Goal: Information Seeking & Learning: Check status

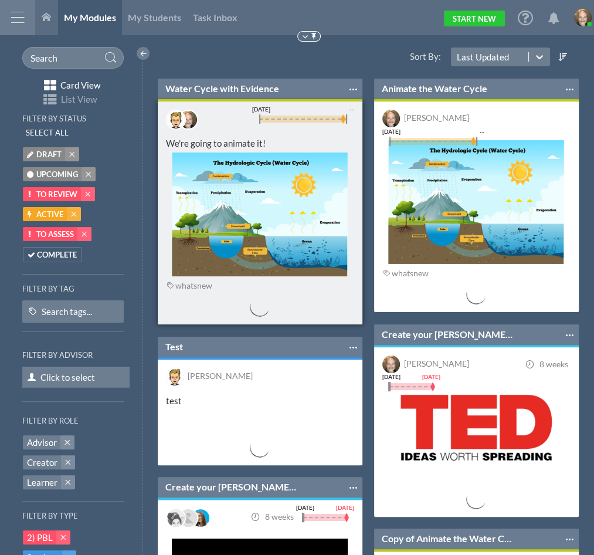
click at [230, 97] on div "Water Cycle with Evidence Pin to Top Make a copy Warehouse Download as... PDF I…" at bounding box center [260, 89] width 205 height 21
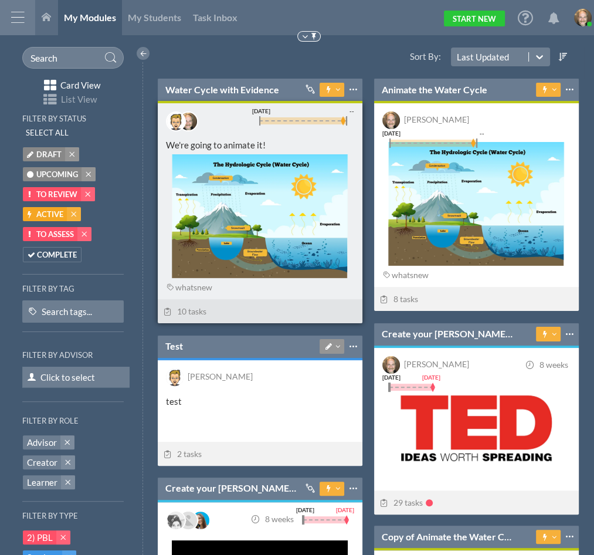
click at [230, 97] on div "Water Cycle with Evidence Connected from (1) Connected Modules - Organizing Pin…" at bounding box center [260, 90] width 205 height 22
click at [234, 94] on link "Water Cycle with Evidence" at bounding box center [222, 89] width 114 height 13
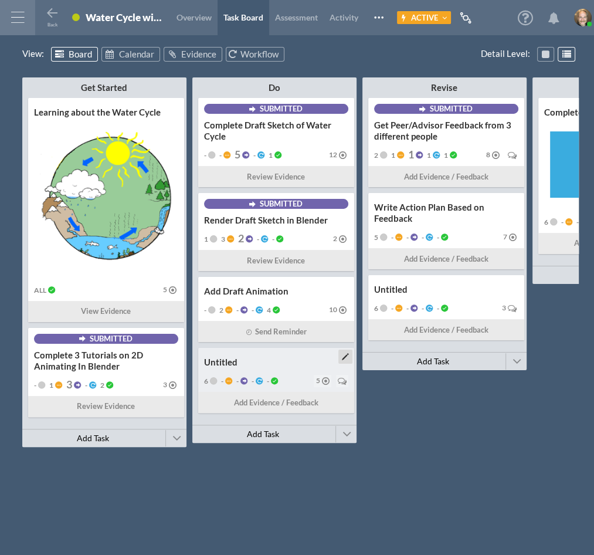
click at [278, 366] on div "Untitled" at bounding box center [276, 362] width 144 height 11
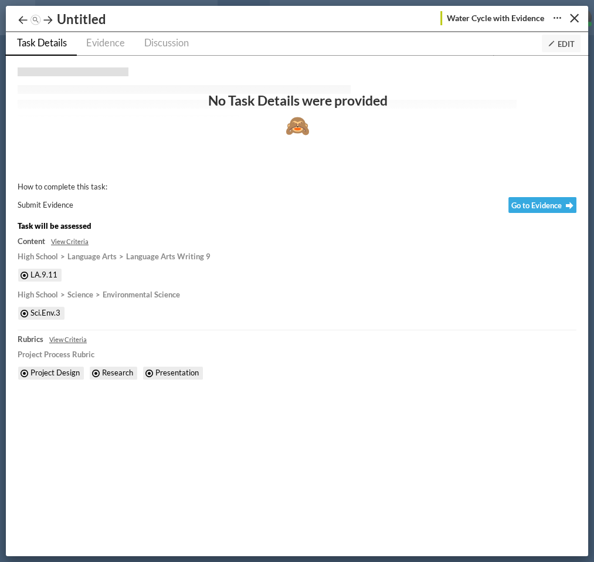
click at [554, 41] on icon at bounding box center [552, 44] width 8 height 8
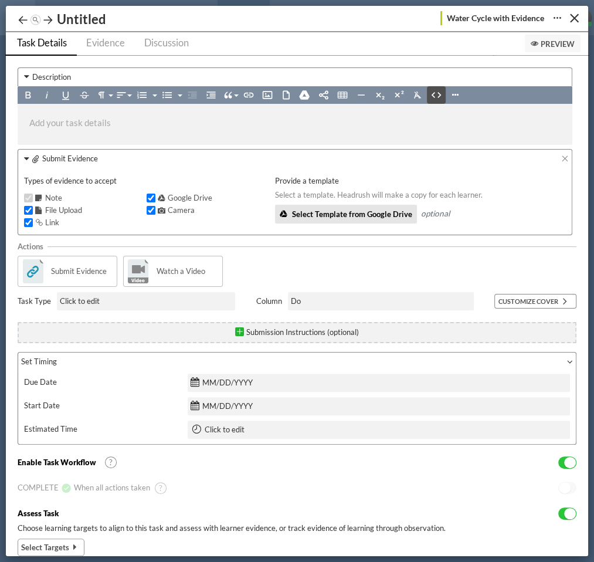
click at [432, 91] on icon "button" at bounding box center [436, 95] width 12 height 12
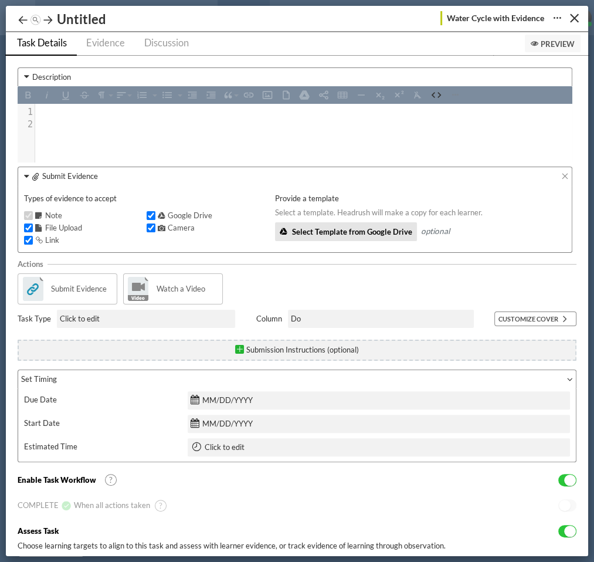
type textarea "<iframe width="470" height="404" src="https://edpuzzle.com/embed/media/60a4190d…"
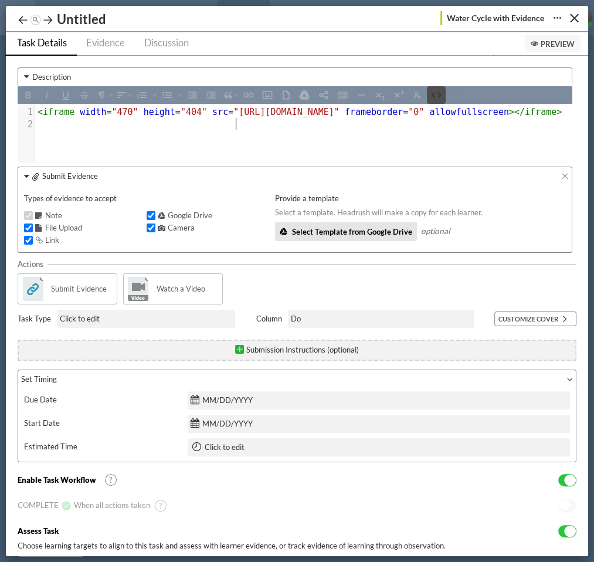
click at [436, 94] on icon "button" at bounding box center [436, 95] width 12 height 12
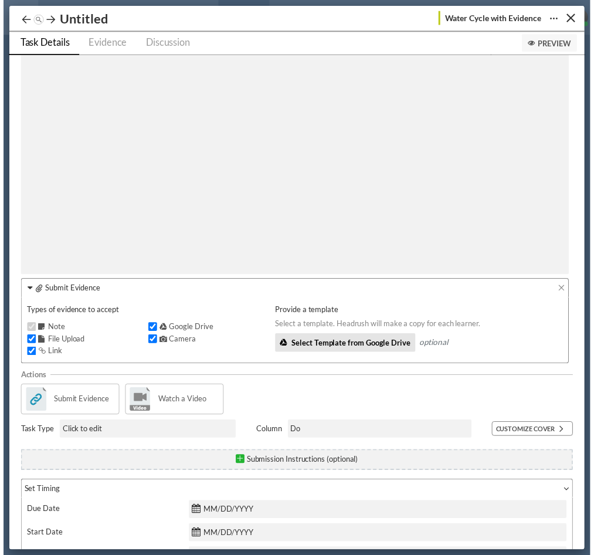
scroll to position [421, 0]
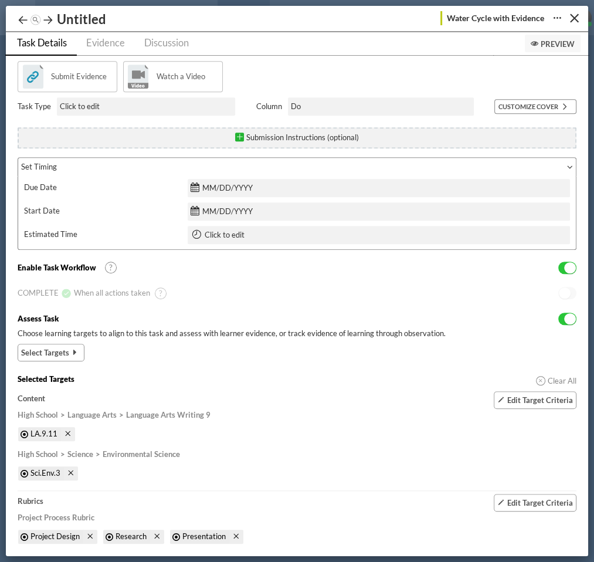
click at [39, 356] on span "Select Targets" at bounding box center [45, 353] width 48 height 12
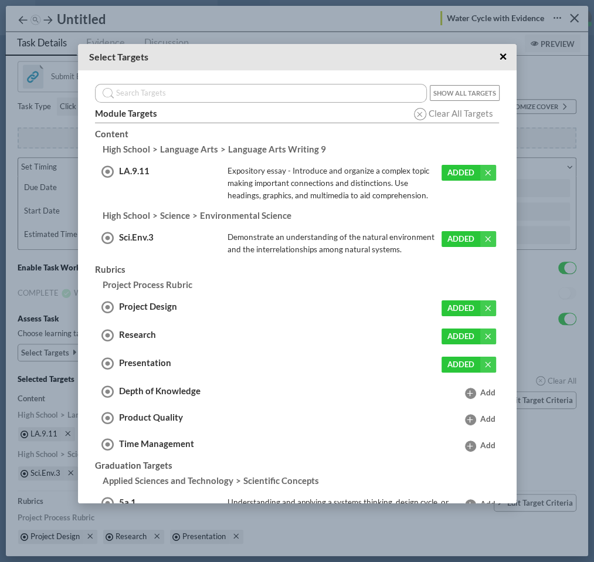
click at [173, 395] on div "Depth of Knowledge" at bounding box center [172, 392] width 106 height 14
click at [464, 388] on span at bounding box center [470, 393] width 12 height 12
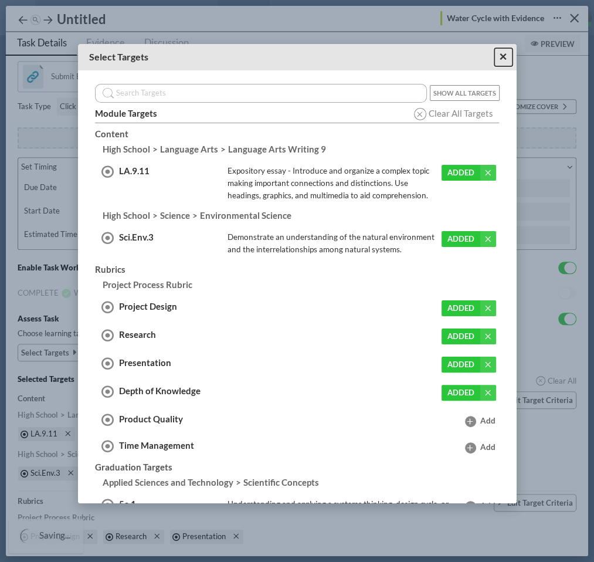
click at [502, 53] on span "×" at bounding box center [503, 56] width 8 height 15
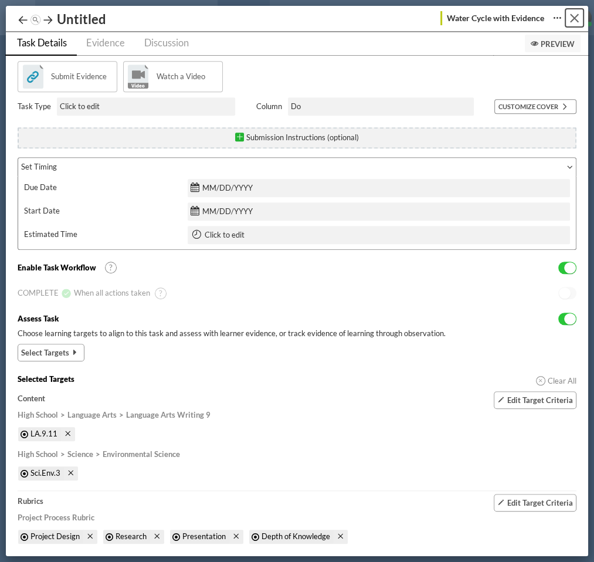
click at [575, 20] on div "Close" at bounding box center [574, 18] width 9 height 9
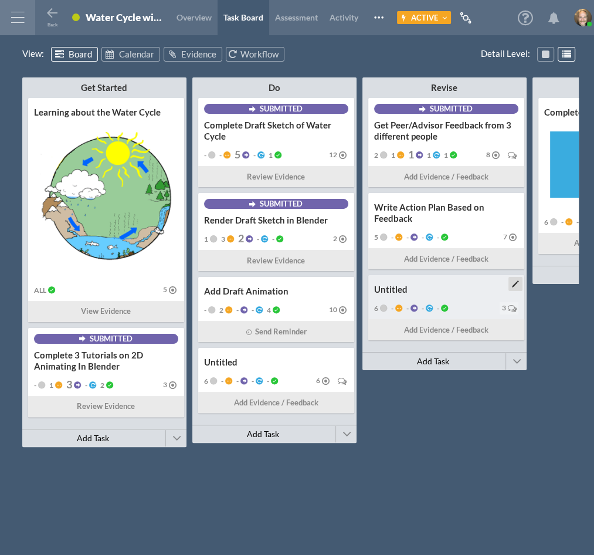
click at [429, 291] on div "Untitled" at bounding box center [446, 289] width 144 height 11
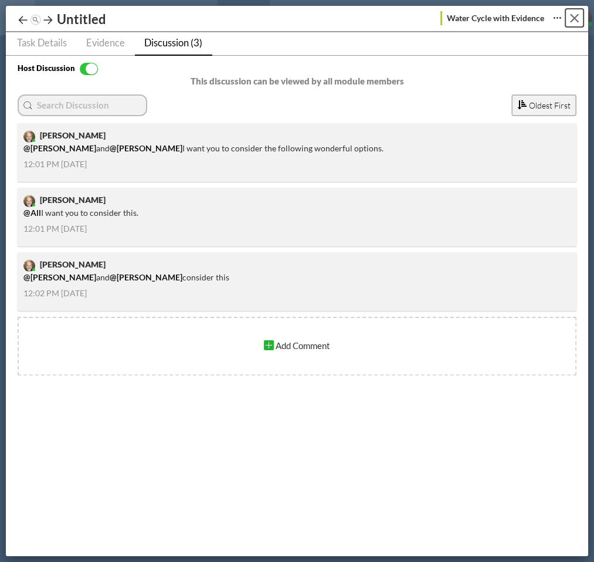
drag, startPoint x: 569, startPoint y: 15, endPoint x: 424, endPoint y: 38, distance: 146.6
click at [570, 15] on button "Close" at bounding box center [574, 18] width 18 height 18
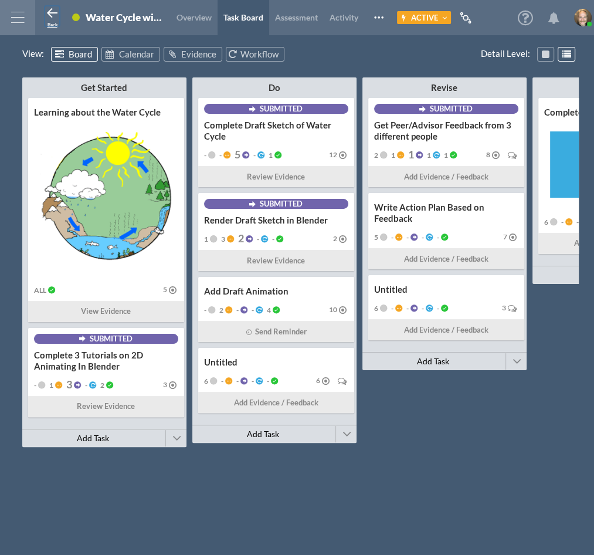
click at [48, 18] on icon at bounding box center [52, 13] width 14 height 14
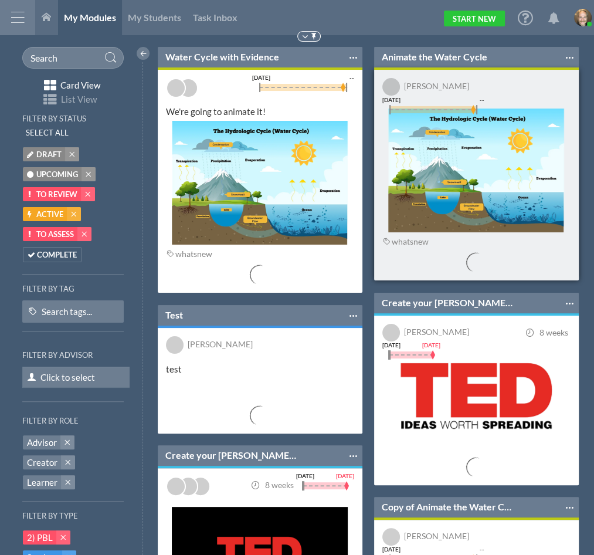
scroll to position [5, 5]
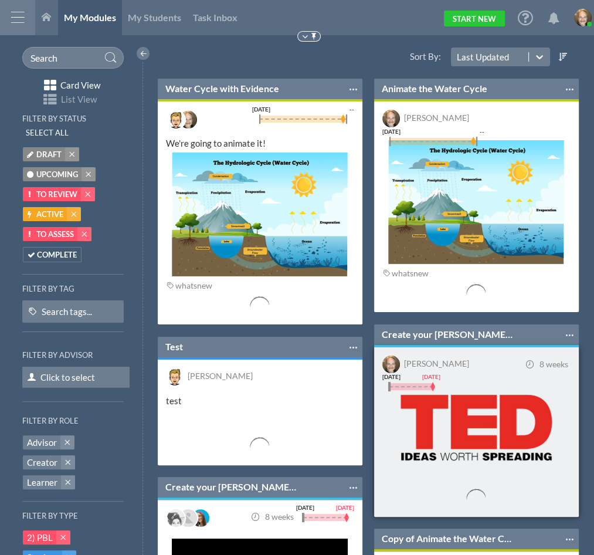
click at [457, 394] on img at bounding box center [476, 426] width 176 height 83
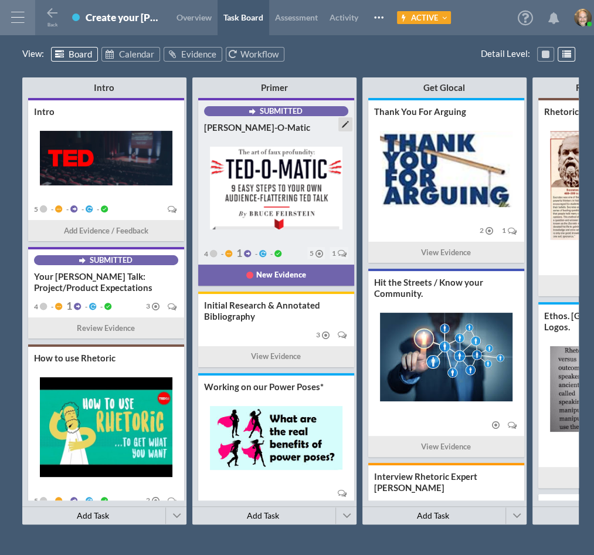
click at [279, 129] on div "Ted-O-Matic" at bounding box center [276, 127] width 144 height 11
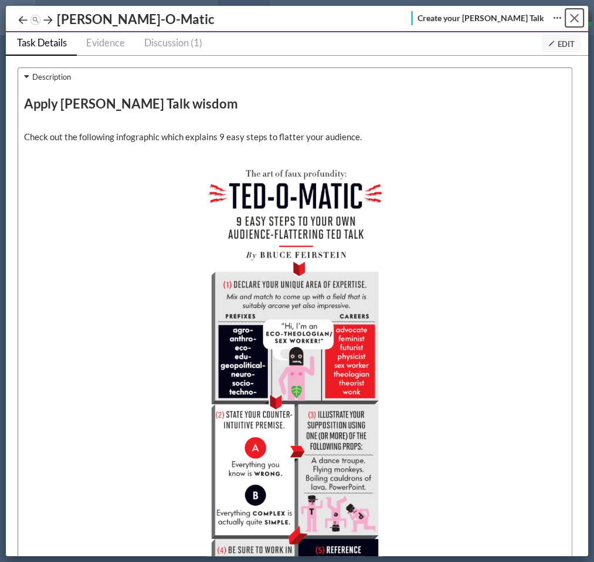
click at [575, 10] on button "Close" at bounding box center [574, 18] width 18 height 18
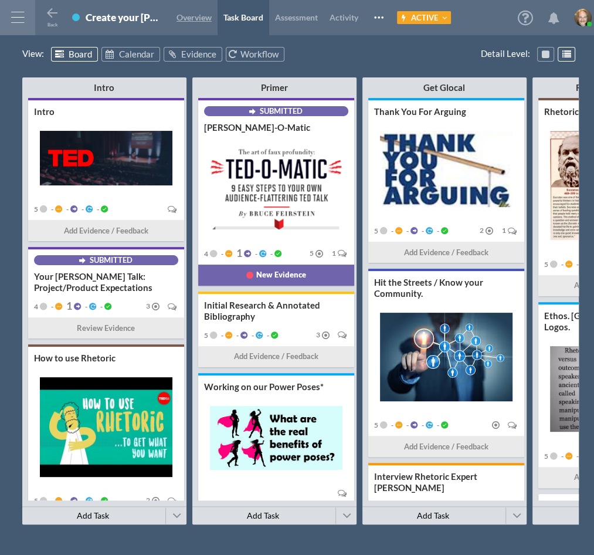
click at [193, 19] on span "Overview" at bounding box center [194, 17] width 35 height 10
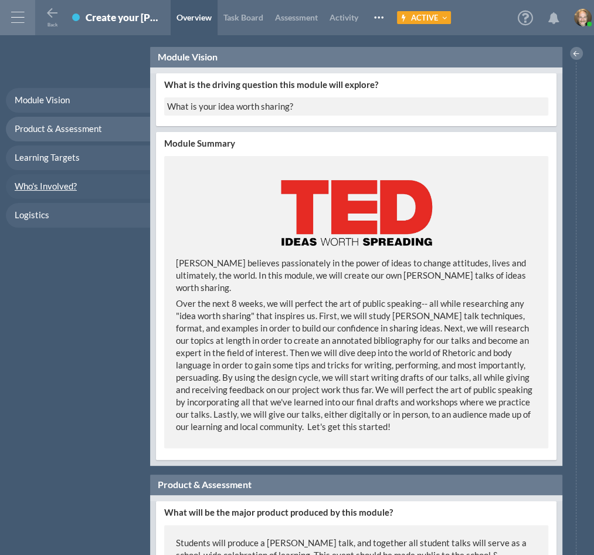
click at [59, 189] on span "Who's Involved?" at bounding box center [46, 186] width 62 height 11
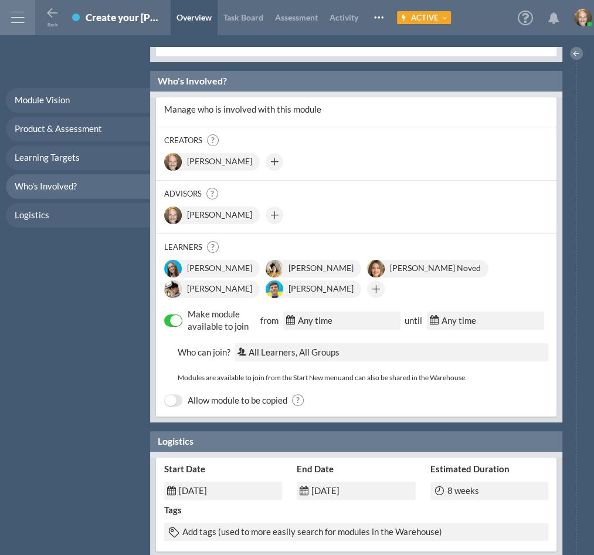
scroll to position [1455, 0]
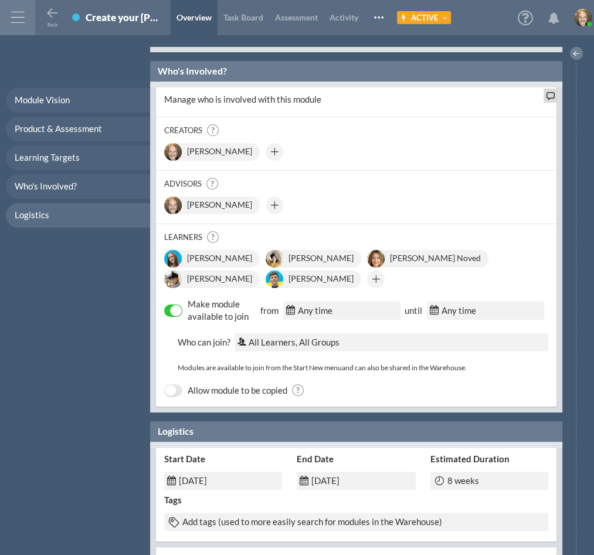
click at [176, 305] on span "ON" at bounding box center [176, 310] width 12 height 11
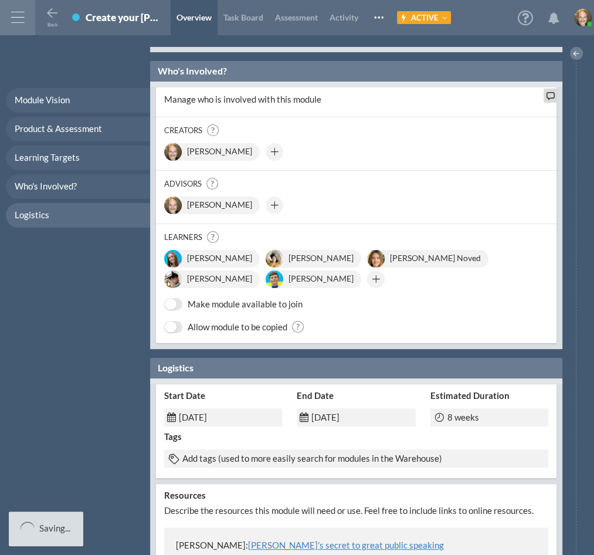
click at [174, 299] on span "OFF" at bounding box center [171, 304] width 12 height 11
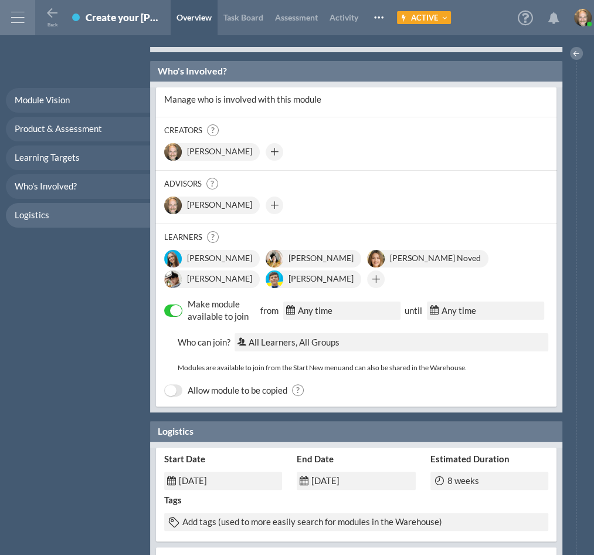
click at [21, 11] on div at bounding box center [17, 17] width 35 height 35
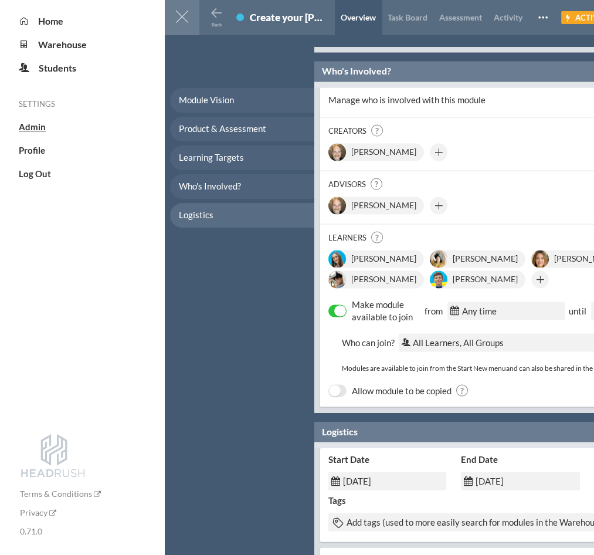
click at [32, 129] on span "Admin" at bounding box center [32, 126] width 27 height 11
select select "20"
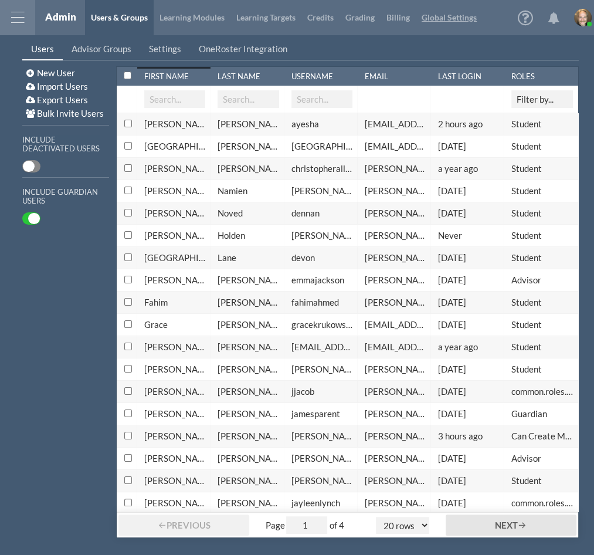
click at [468, 16] on link "Global Settings" at bounding box center [449, 17] width 67 height 35
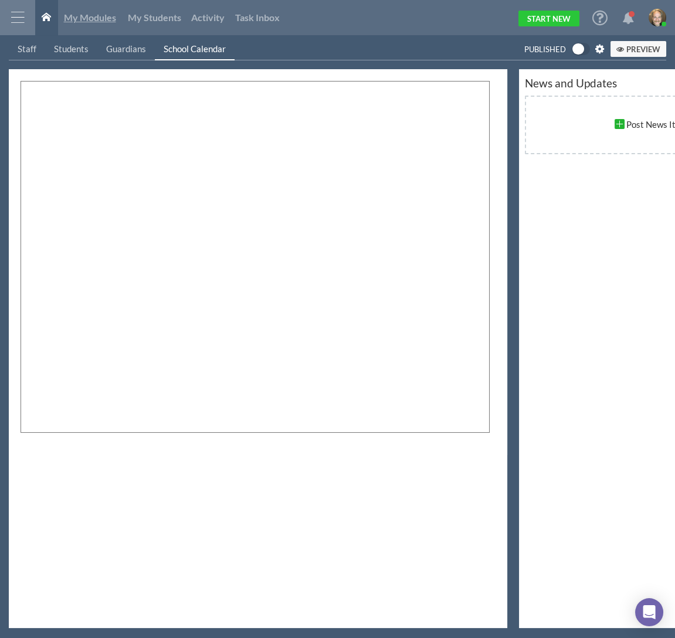
click at [98, 11] on link "My Modules" at bounding box center [90, 17] width 64 height 35
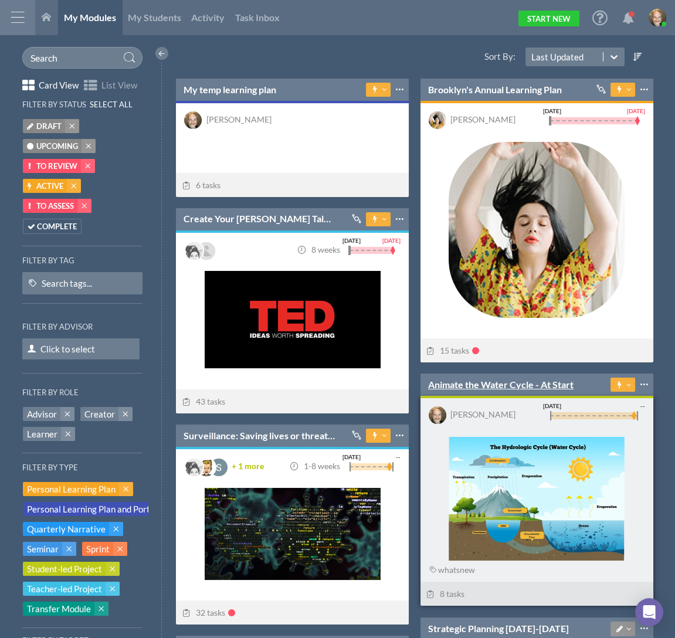
click at [491, 378] on link "Animate the Water Cycle - At Start" at bounding box center [500, 384] width 145 height 13
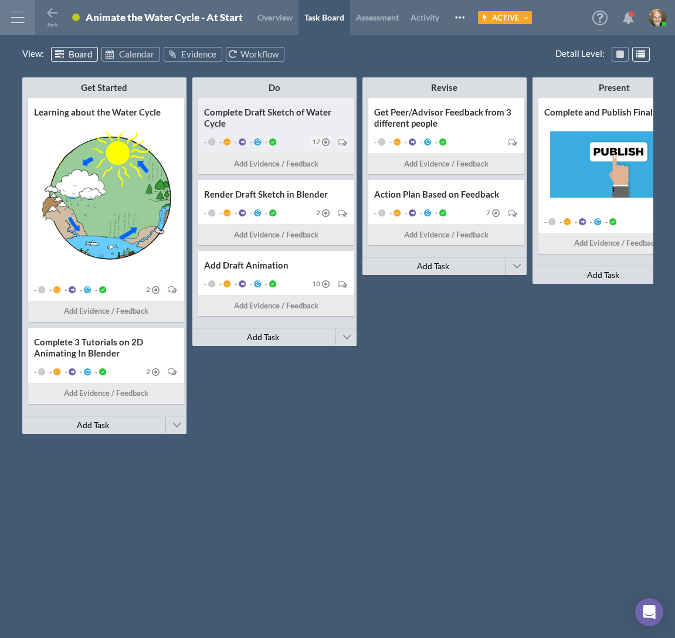
click at [287, 131] on div "Complete Draft Sketch of Water Cycle - - - - - 17 Add Evidence / Feedback" at bounding box center [276, 136] width 156 height 76
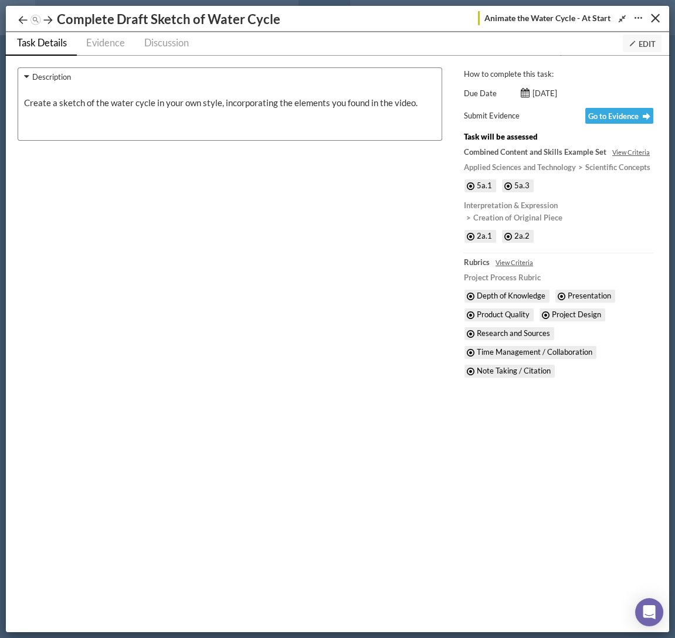
click at [618, 18] on icon "Expand/Shrink" at bounding box center [621, 18] width 11 height 9
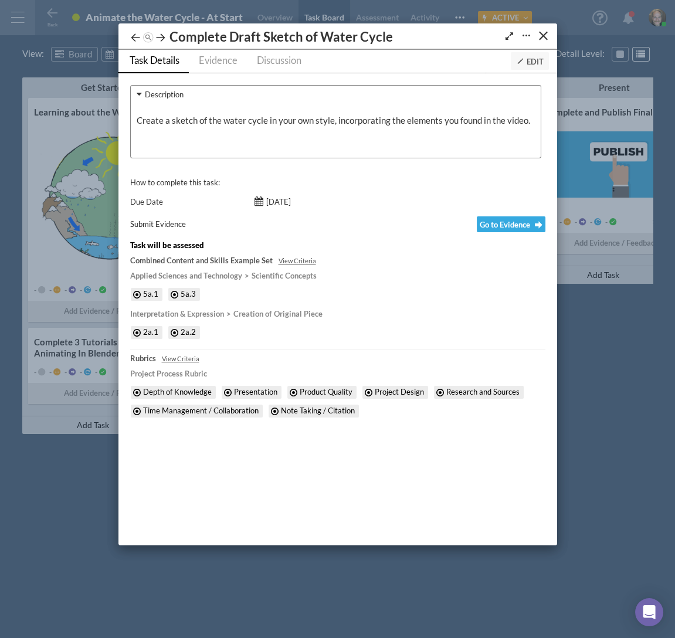
click at [520, 60] on icon at bounding box center [521, 61] width 8 height 8
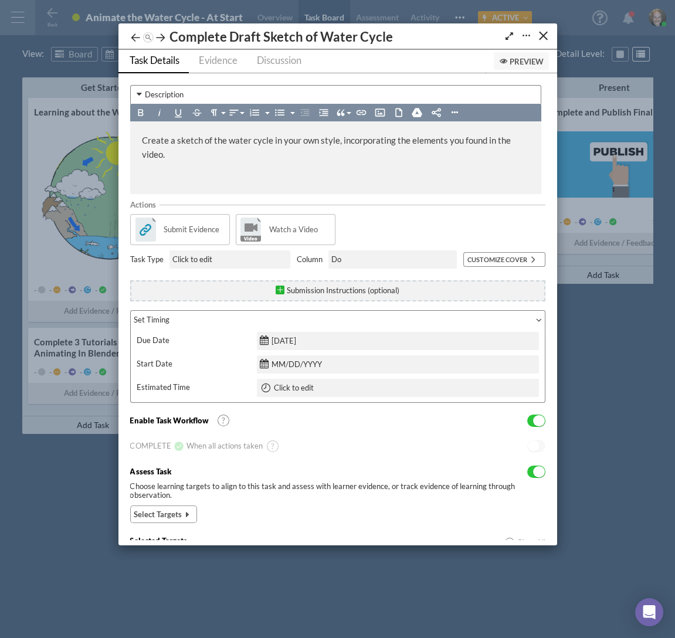
click at [533, 420] on span "Yes" at bounding box center [539, 420] width 12 height 11
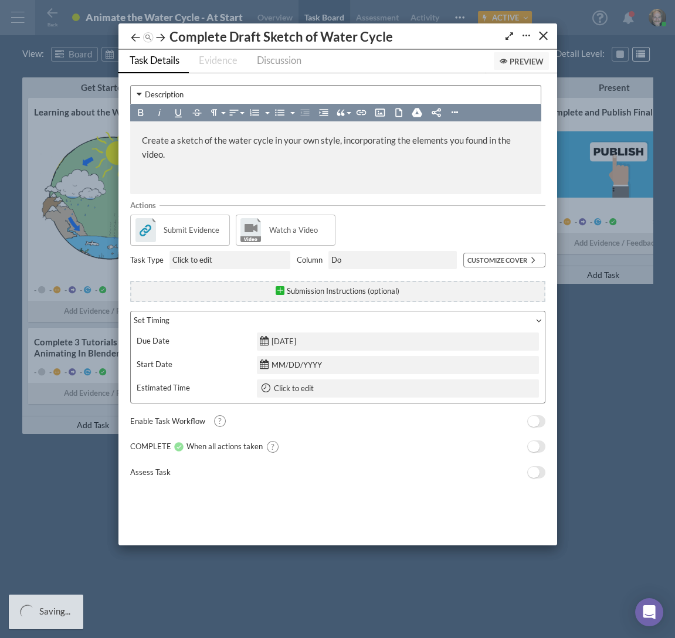
click at [533, 420] on span "No" at bounding box center [534, 421] width 12 height 11
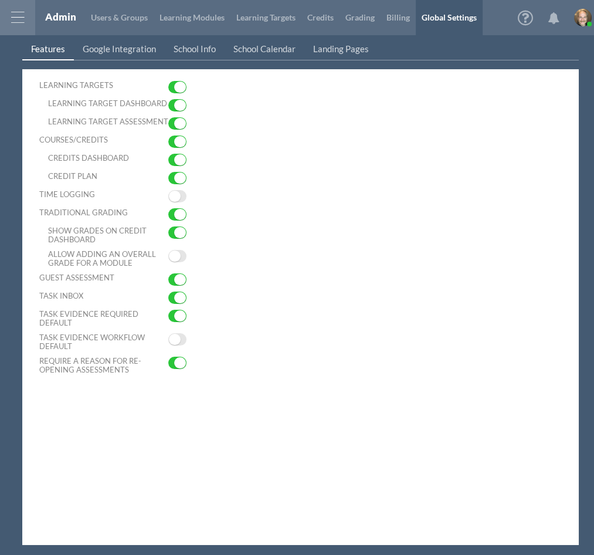
click at [19, 16] on div at bounding box center [17, 17] width 35 height 35
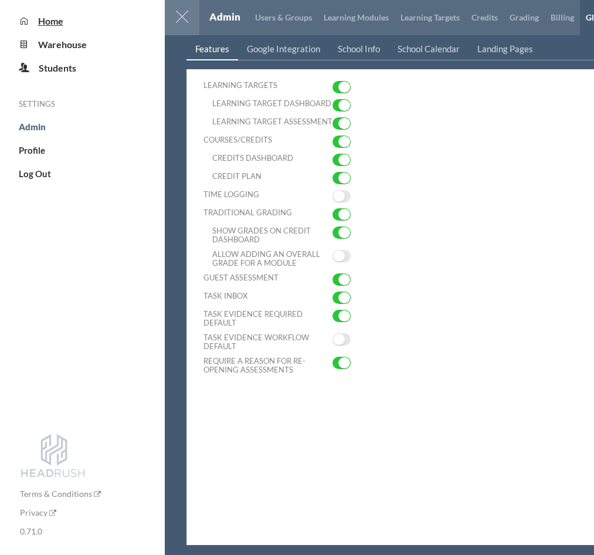
click at [52, 16] on span "Home" at bounding box center [50, 20] width 25 height 11
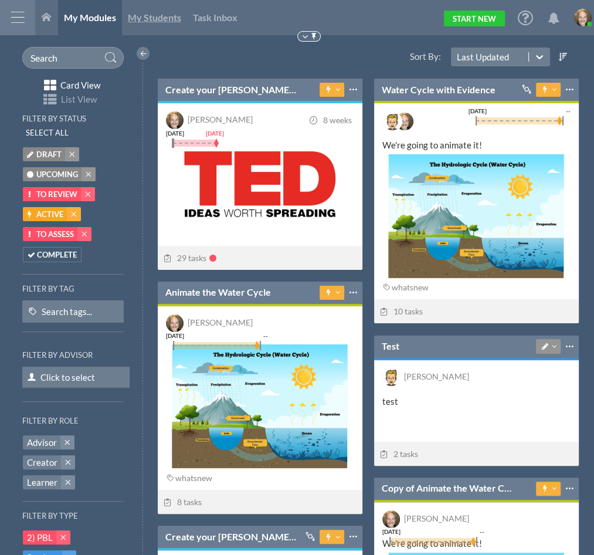
click at [164, 21] on span "My Students" at bounding box center [154, 17] width 53 height 11
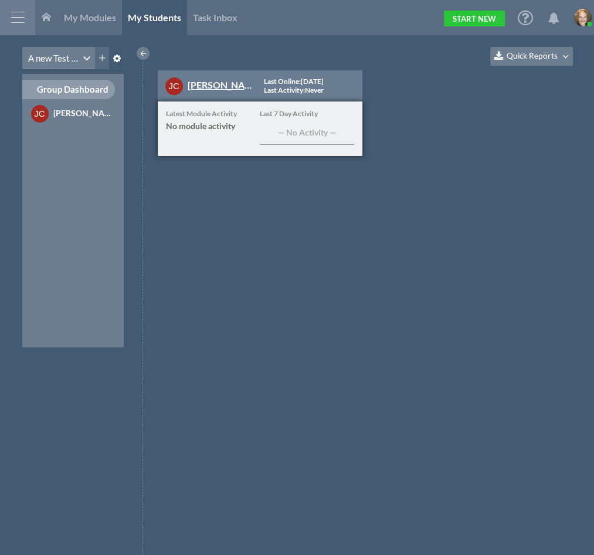
click at [208, 84] on link "[PERSON_NAME]" at bounding box center [225, 84] width 74 height 11
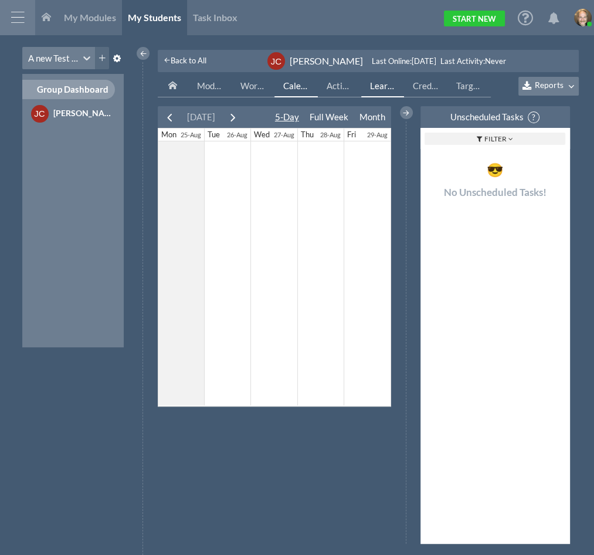
click at [382, 79] on link "Learning Targets" at bounding box center [382, 86] width 43 height 22
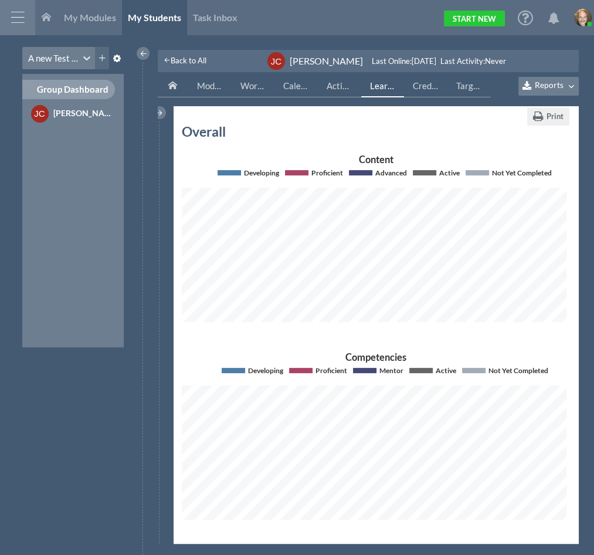
click at [554, 83] on span "Reports" at bounding box center [549, 85] width 29 height 10
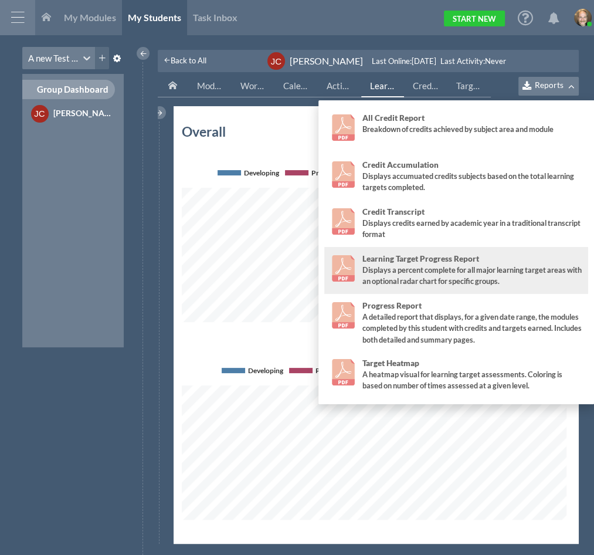
click at [402, 267] on div "Displays a percent complete for all major learning target areas with an optiona…" at bounding box center [472, 275] width 221 height 22
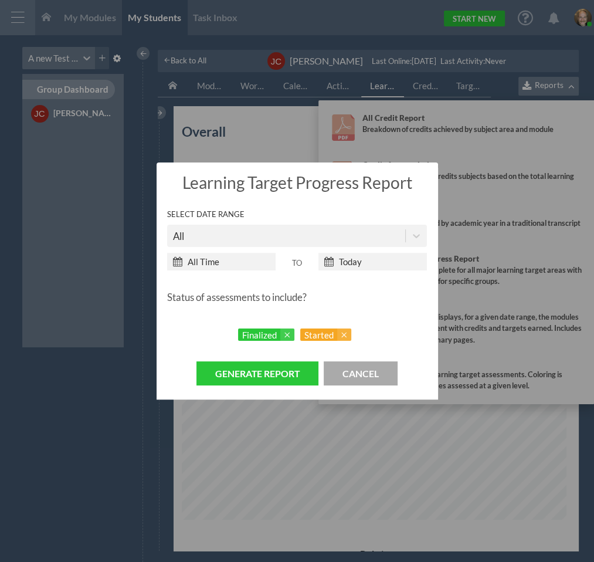
click at [300, 230] on div "All" at bounding box center [286, 236] width 238 height 20
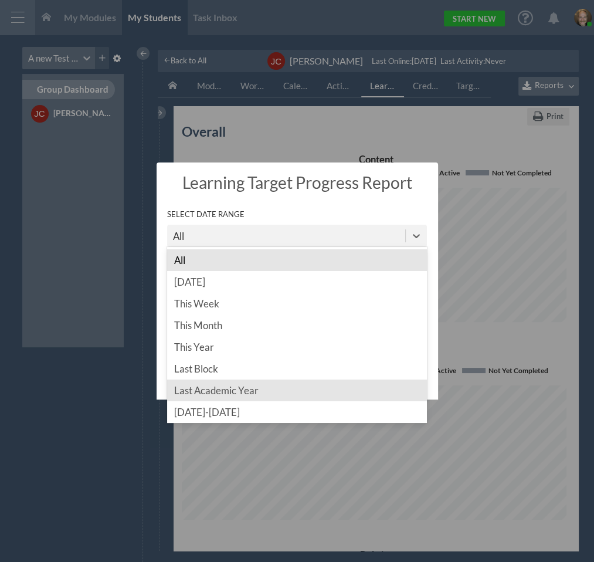
click at [209, 385] on div "Last Academic Year" at bounding box center [297, 390] width 260 height 22
type input "[DATE]"
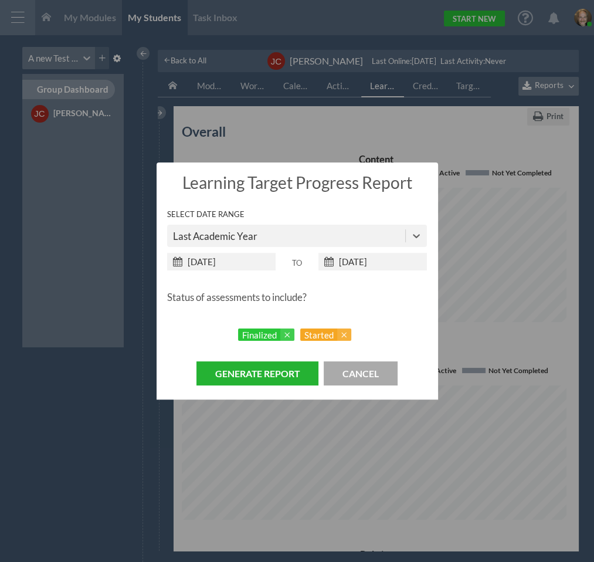
click at [268, 377] on button "Generate Report" at bounding box center [257, 373] width 122 height 24
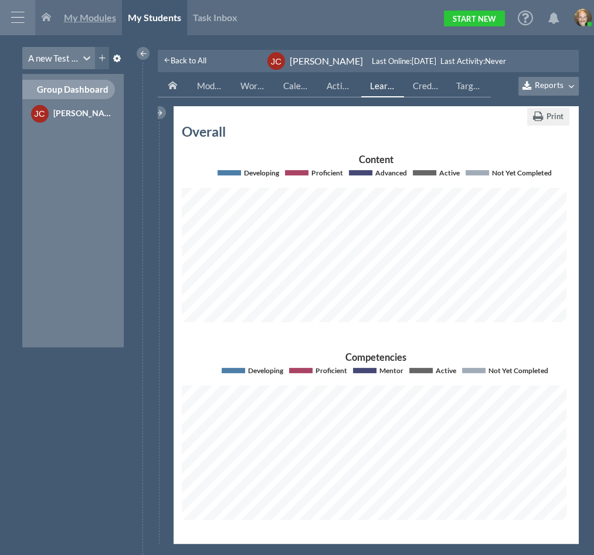
click at [90, 13] on span "My Modules" at bounding box center [90, 17] width 52 height 11
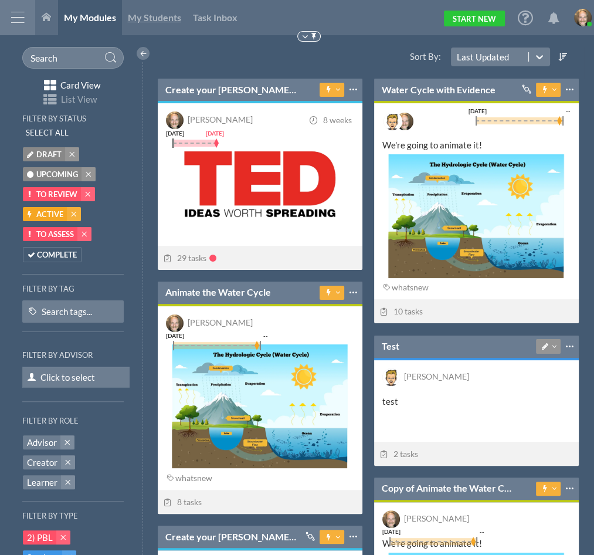
click at [146, 16] on span "My Students" at bounding box center [154, 17] width 53 height 11
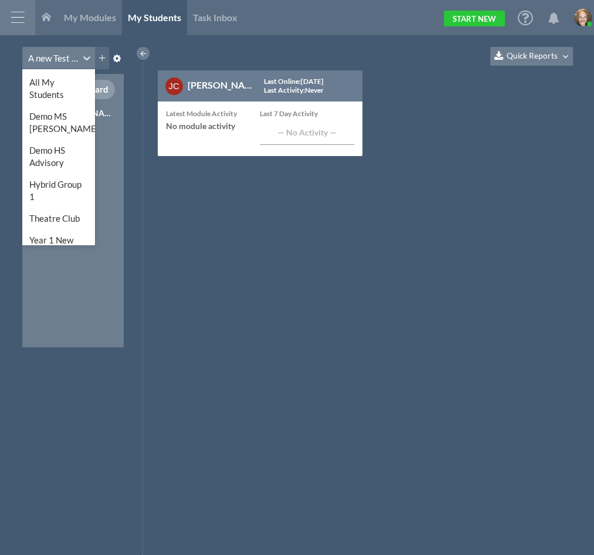
drag, startPoint x: 73, startPoint y: 51, endPoint x: 72, endPoint y: 59, distance: 7.6
click at [73, 51] on div "A new Test Group" at bounding box center [51, 58] width 58 height 19
click at [56, 98] on div "All My Students" at bounding box center [58, 89] width 73 height 34
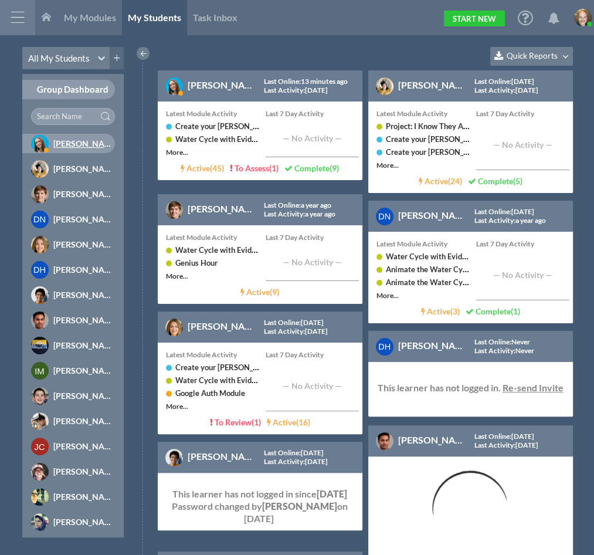
click at [75, 136] on div "[PERSON_NAME]" at bounding box center [68, 143] width 93 height 19
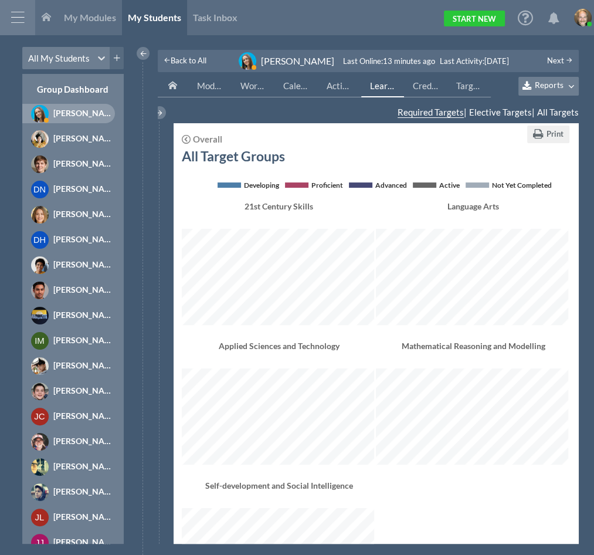
click at [18, 16] on div at bounding box center [17, 17] width 35 height 35
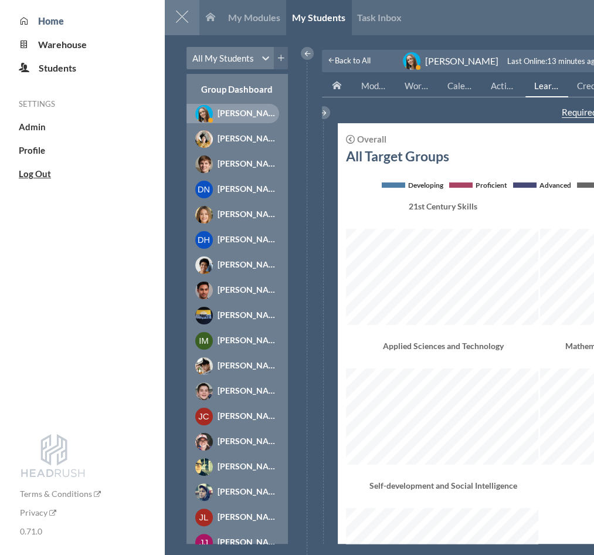
click at [33, 178] on span "Log Out" at bounding box center [35, 173] width 32 height 11
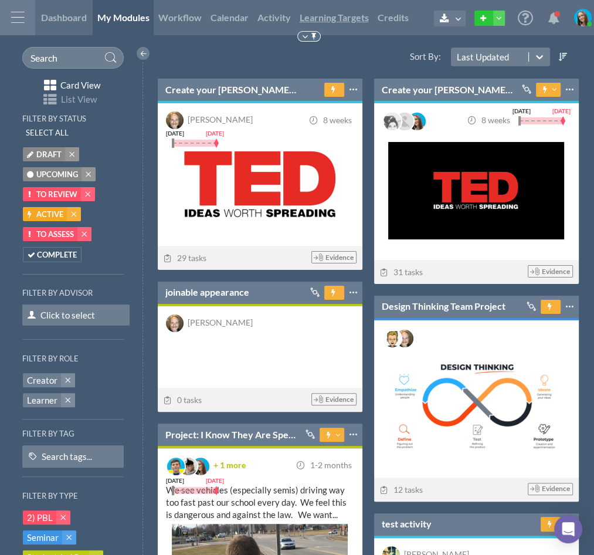
click at [357, 19] on span "Learning Targets" at bounding box center [334, 17] width 69 height 11
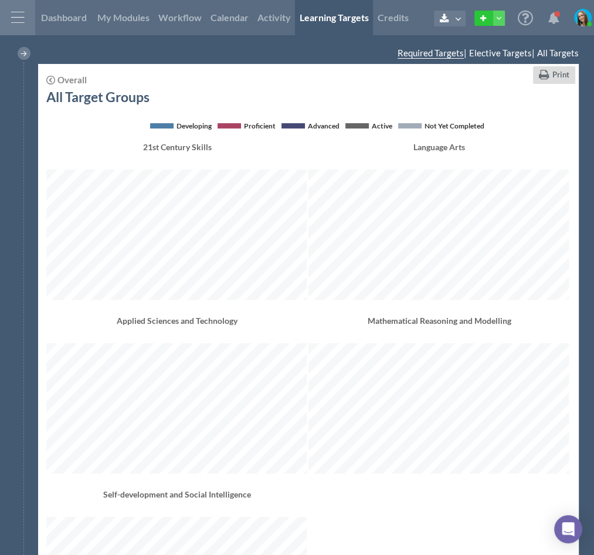
click at [544, 73] on icon "button" at bounding box center [544, 75] width 11 height 11
click at [80, 16] on span "Dashboard" at bounding box center [64, 17] width 46 height 11
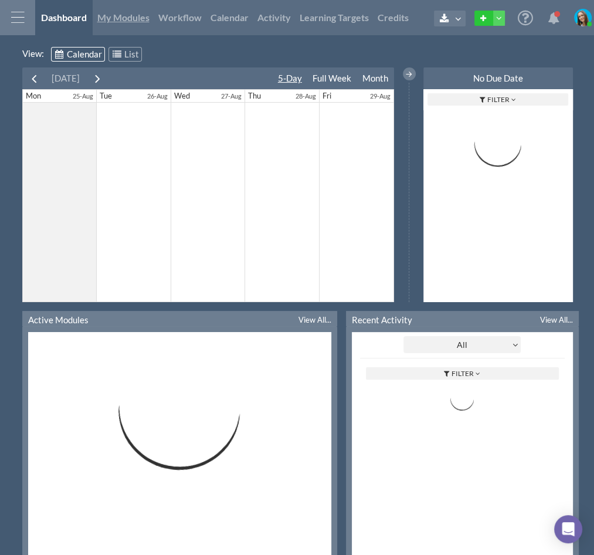
click at [130, 18] on span "My Modules" at bounding box center [123, 17] width 52 height 11
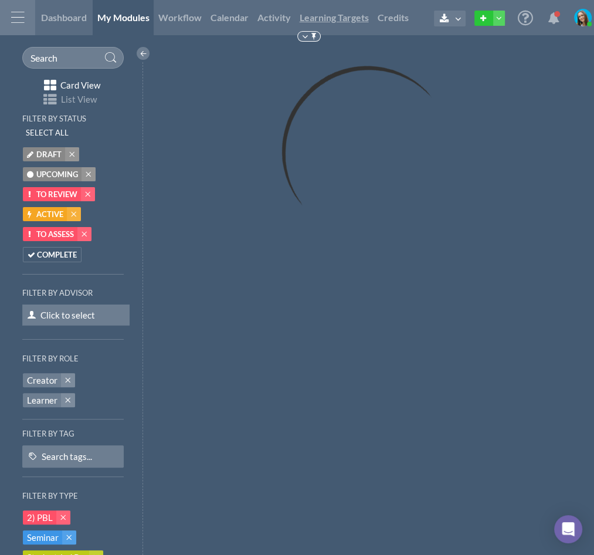
click at [333, 13] on span "Learning Targets" at bounding box center [334, 17] width 69 height 11
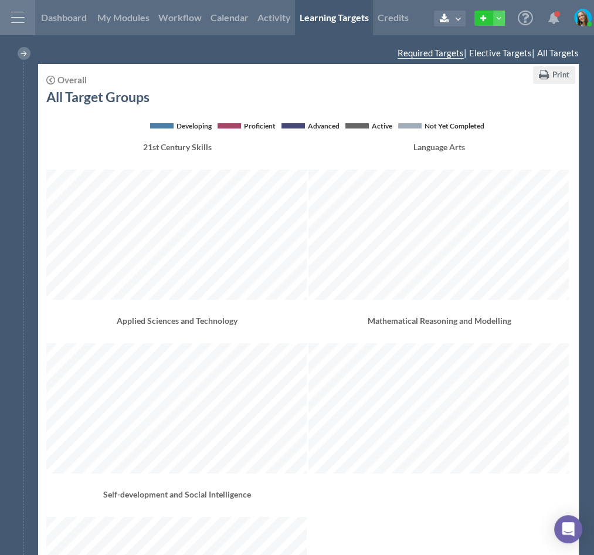
click at [15, 14] on div at bounding box center [17, 17] width 35 height 35
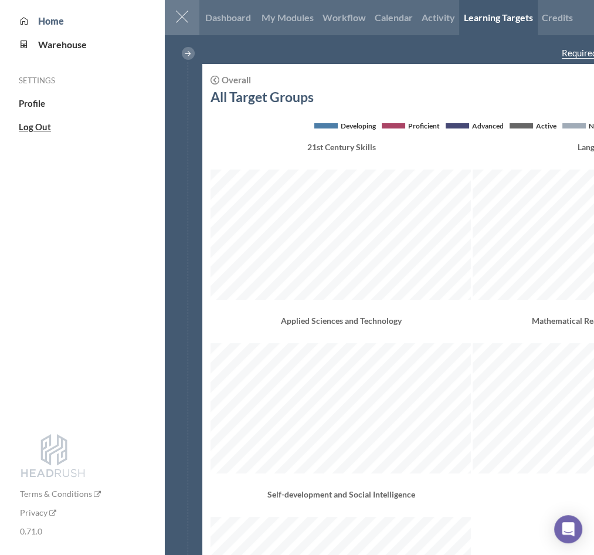
click at [40, 127] on span "Log Out" at bounding box center [35, 126] width 32 height 11
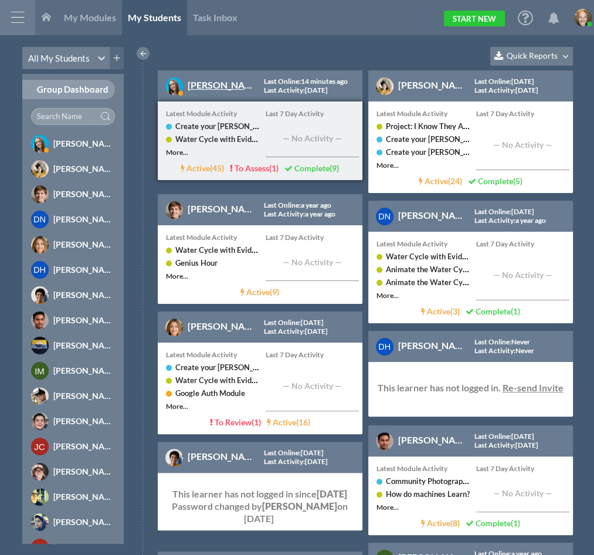
click at [217, 89] on link "[PERSON_NAME]" at bounding box center [225, 84] width 74 height 11
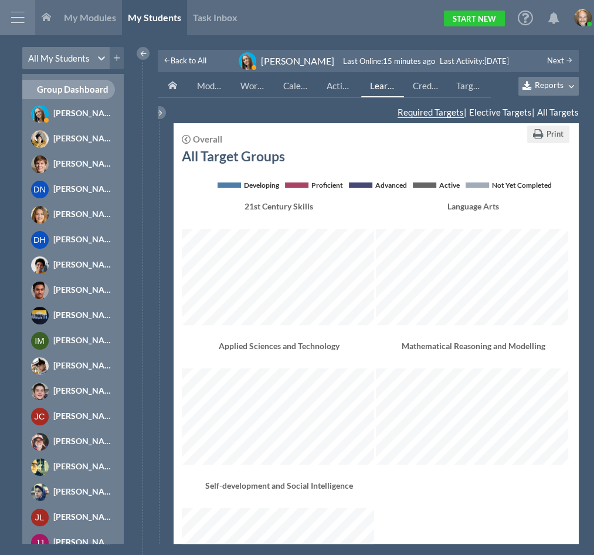
scroll to position [484, 385]
click at [548, 84] on span "Reports" at bounding box center [549, 85] width 29 height 10
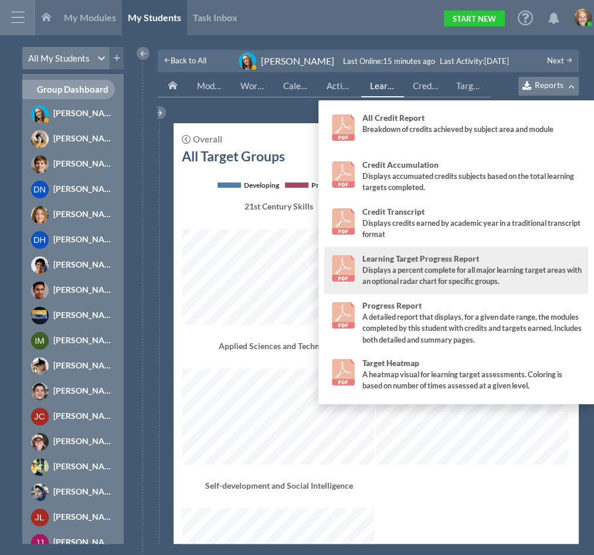
click at [426, 270] on div "Displays a percent complete for all major learning target areas with an optiona…" at bounding box center [472, 275] width 221 height 22
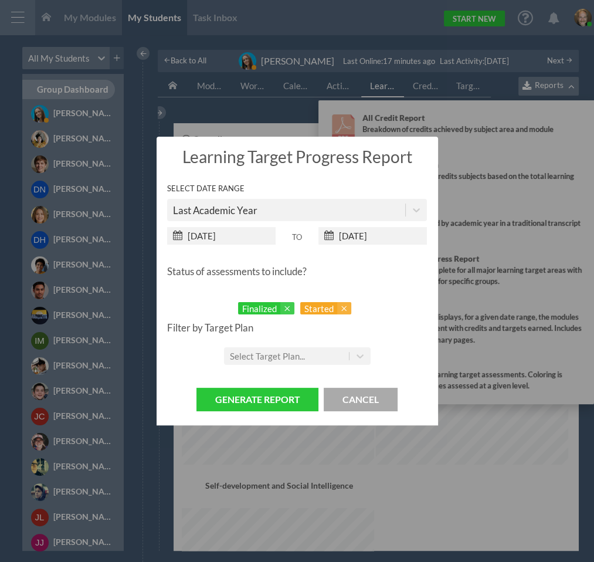
click at [110, 23] on div "? ! i Learning Target Progress Report × Select Date Range Last Academic Year 07…" at bounding box center [297, 281] width 594 height 562
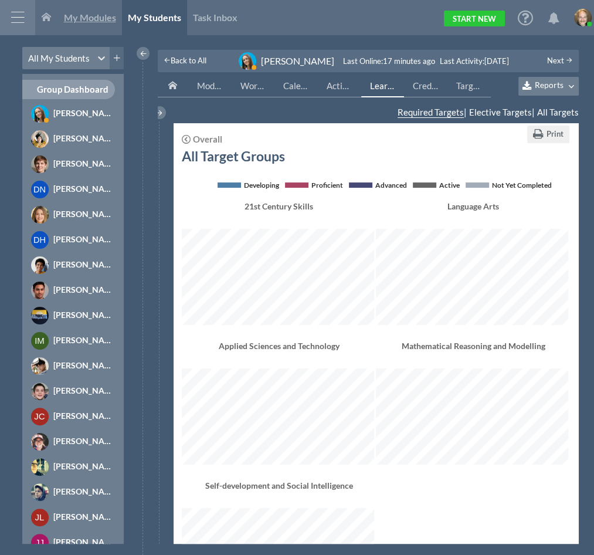
click at [96, 21] on span "My Modules" at bounding box center [90, 17] width 52 height 11
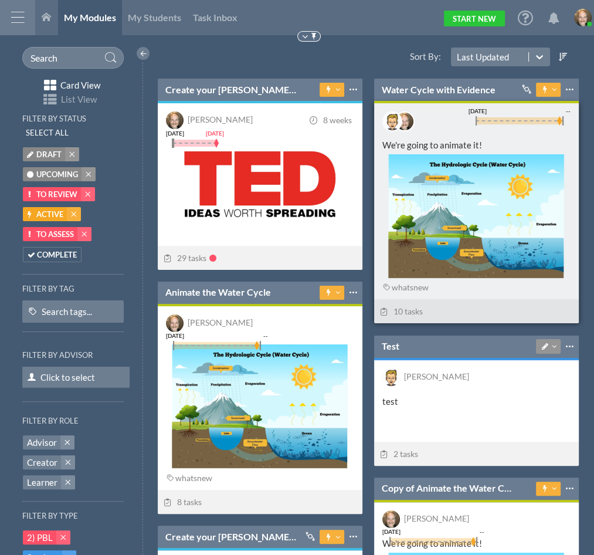
click at [428, 141] on div "We're going to animate it!" at bounding box center [476, 207] width 188 height 136
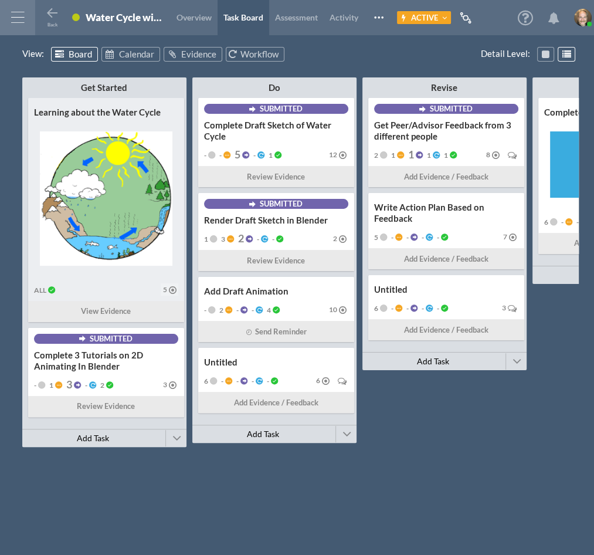
click at [100, 133] on img at bounding box center [106, 198] width 133 height 134
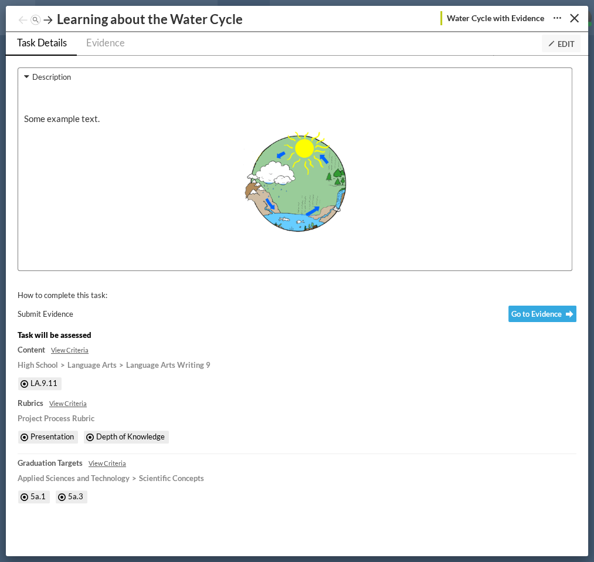
click at [550, 46] on icon at bounding box center [552, 44] width 8 height 8
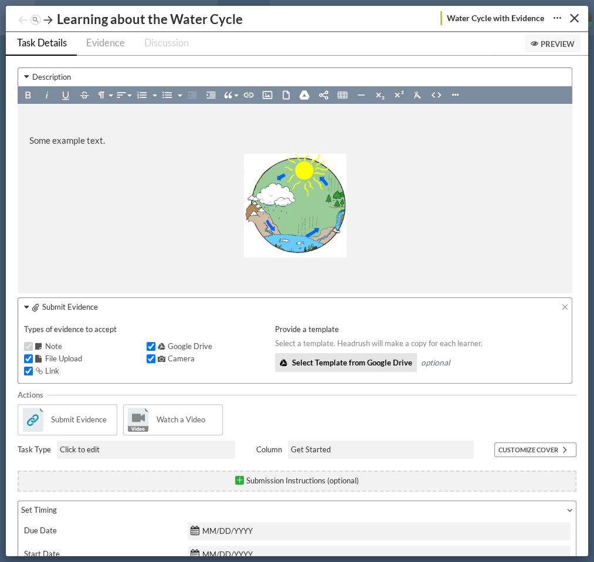
click at [523, 165] on p at bounding box center [294, 209] width 531 height 110
click at [75, 139] on p "Some example text." at bounding box center [294, 142] width 531 height 18
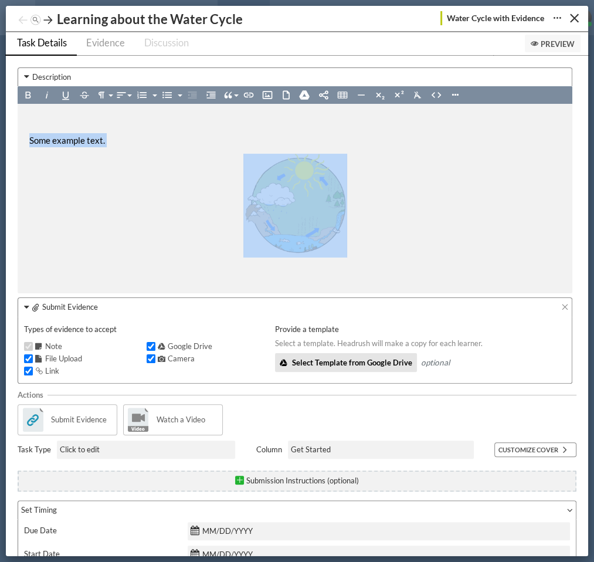
click at [75, 139] on p "Some example text." at bounding box center [294, 142] width 531 height 18
copy p "Some example text."
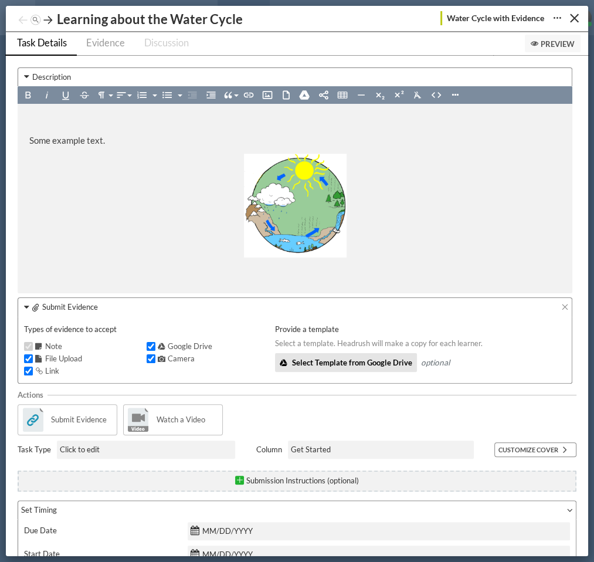
click at [433, 195] on p at bounding box center [294, 209] width 531 height 110
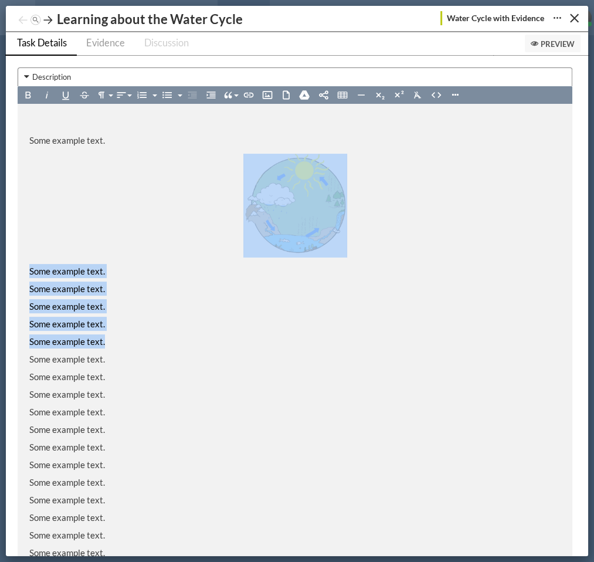
drag, startPoint x: 136, startPoint y: 343, endPoint x: 29, endPoint y: 228, distance: 156.9
click at [29, 228] on div "Some example text. Some example text. Some example text. Some example text. Som…" at bounding box center [295, 392] width 555 height 577
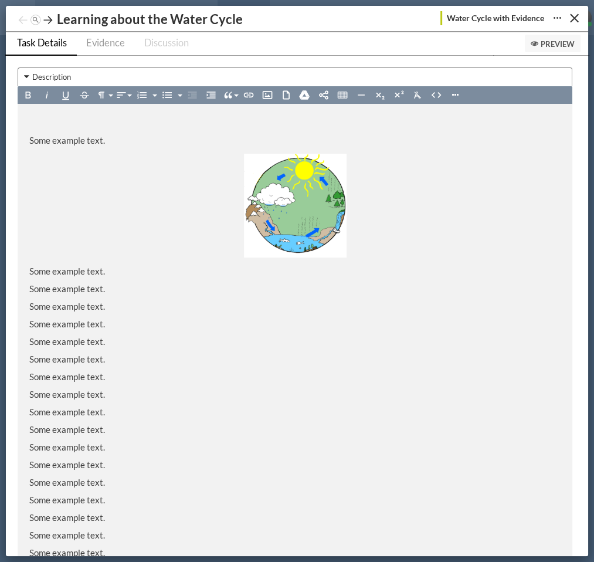
click at [113, 363] on p "Some example text." at bounding box center [294, 361] width 531 height 18
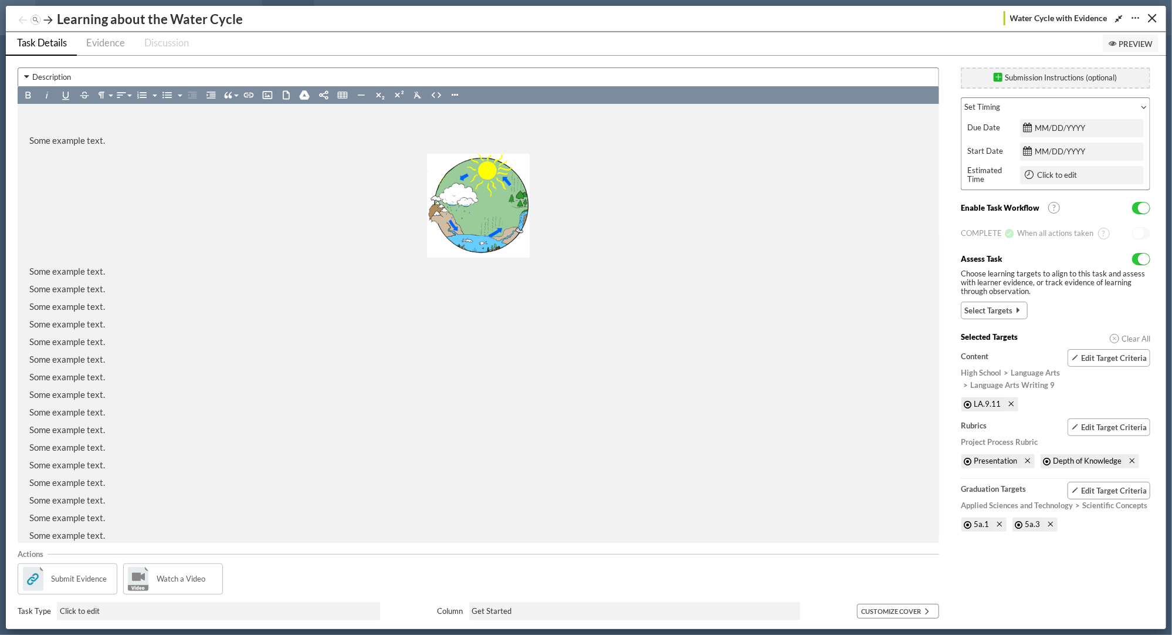
click at [452, 407] on p "Some example text." at bounding box center [478, 414] width 898 height 18
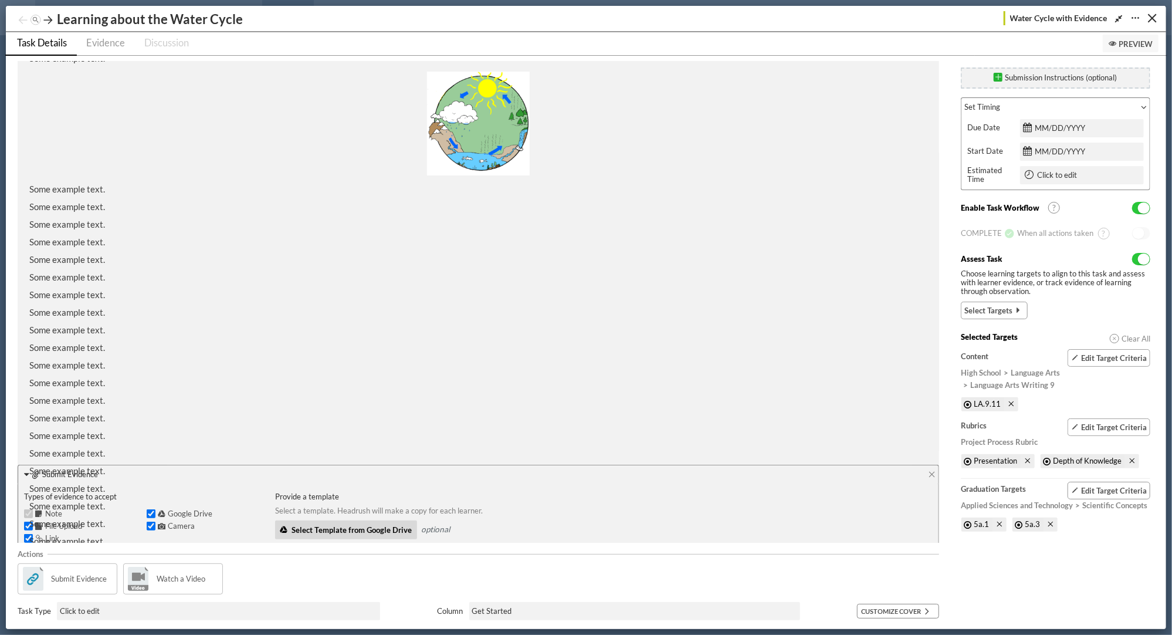
scroll to position [120, 0]
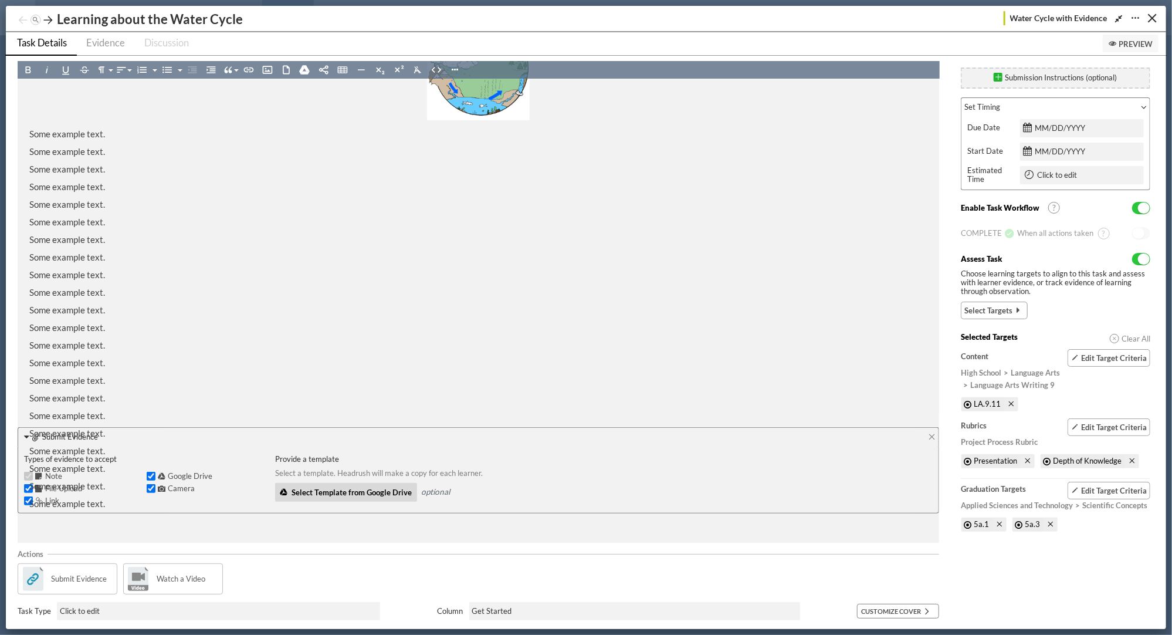
click at [26, 435] on div "Some example text. Some example text. Some example text. Some example text. Som…" at bounding box center [478, 255] width 921 height 577
click at [594, 41] on icon at bounding box center [1112, 44] width 8 height 8
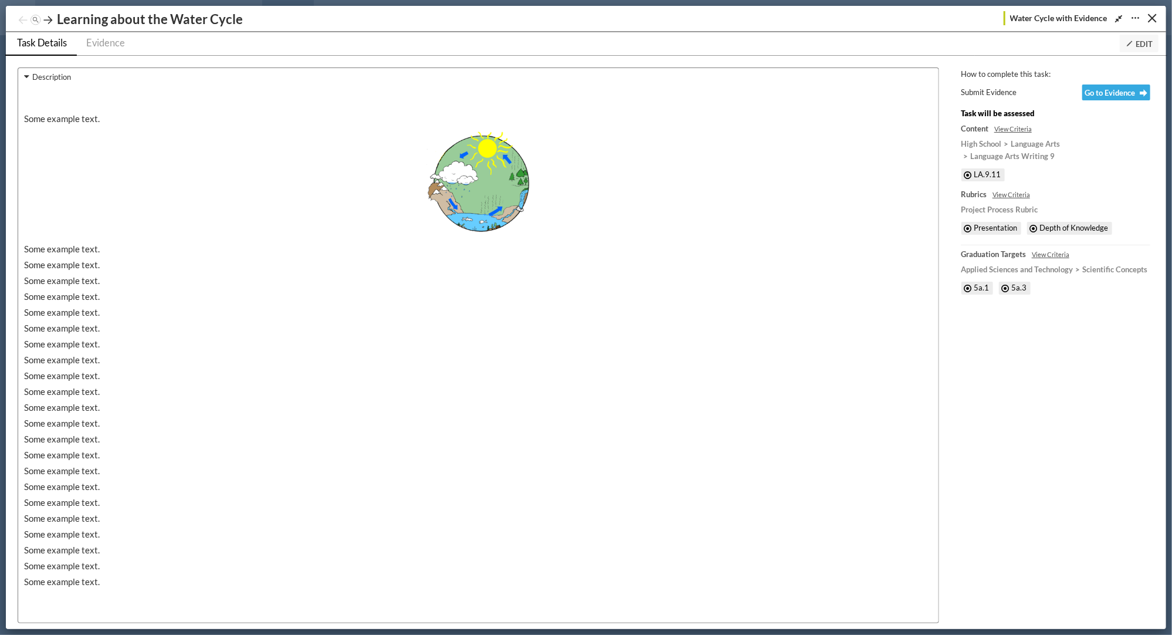
scroll to position [0, 0]
click at [594, 43] on span "Edit" at bounding box center [1138, 43] width 27 height 9
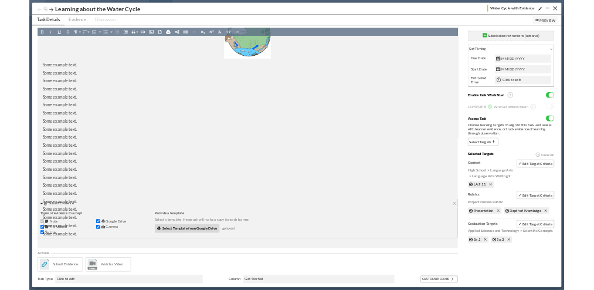
scroll to position [120, 0]
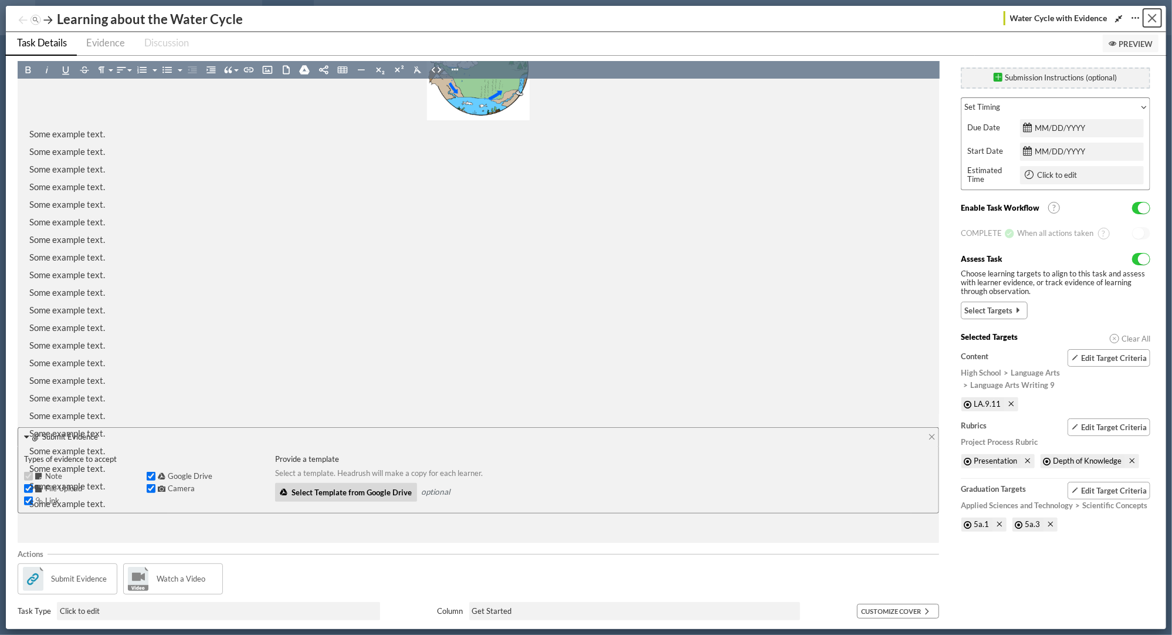
click at [594, 19] on div "Close" at bounding box center [1152, 18] width 9 height 9
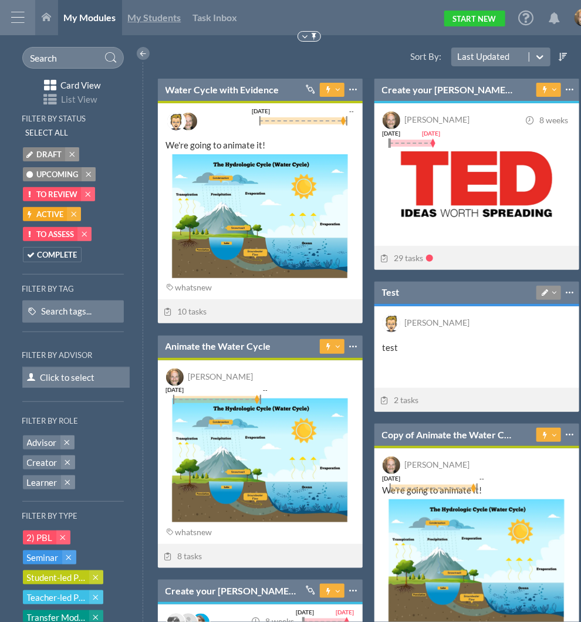
click at [147, 23] on span "My Students" at bounding box center [154, 17] width 53 height 11
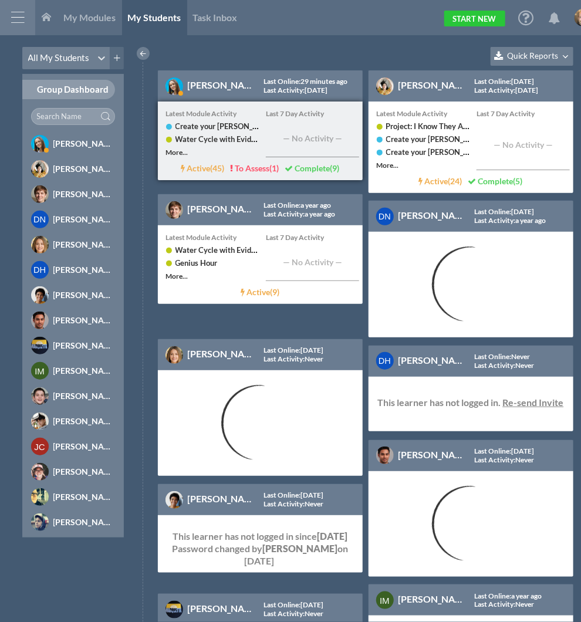
click at [225, 79] on div "[PERSON_NAME]" at bounding box center [223, 85] width 70 height 22
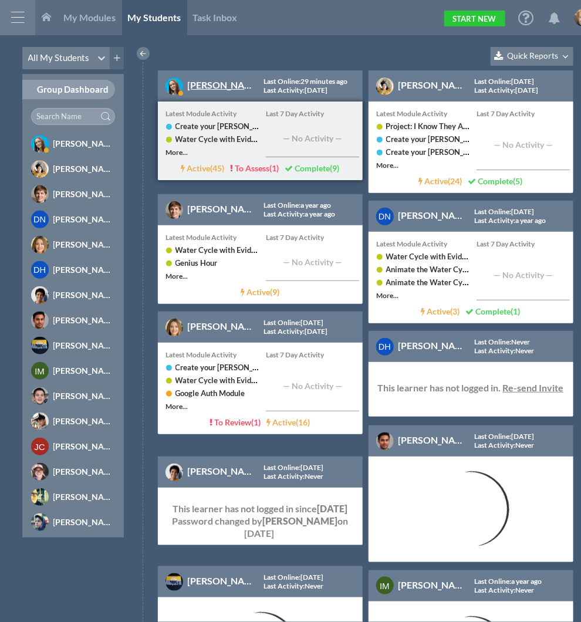
click at [222, 88] on link "[PERSON_NAME]" at bounding box center [225, 84] width 74 height 11
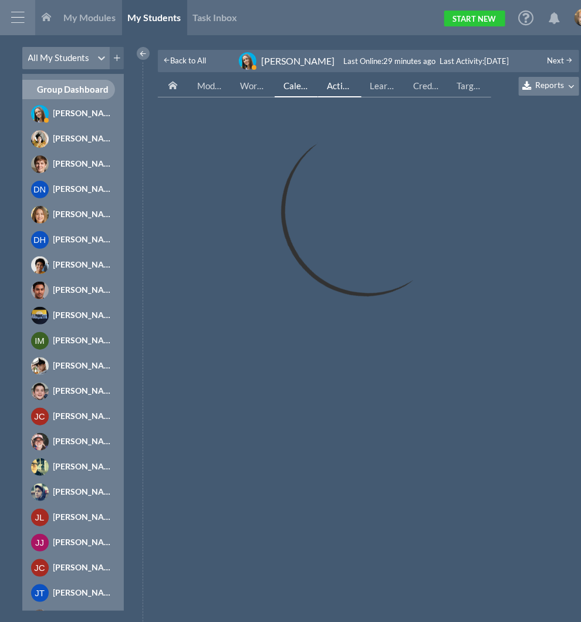
click at [341, 87] on span "Activity" at bounding box center [342, 85] width 31 height 11
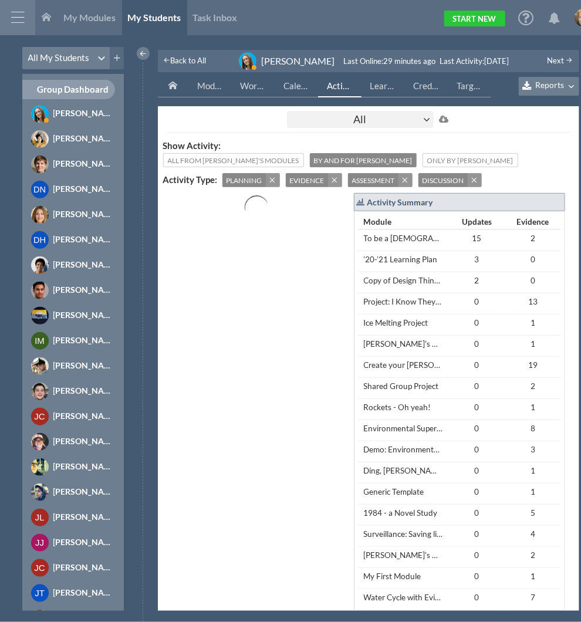
click at [399, 114] on div "All" at bounding box center [360, 119] width 147 height 17
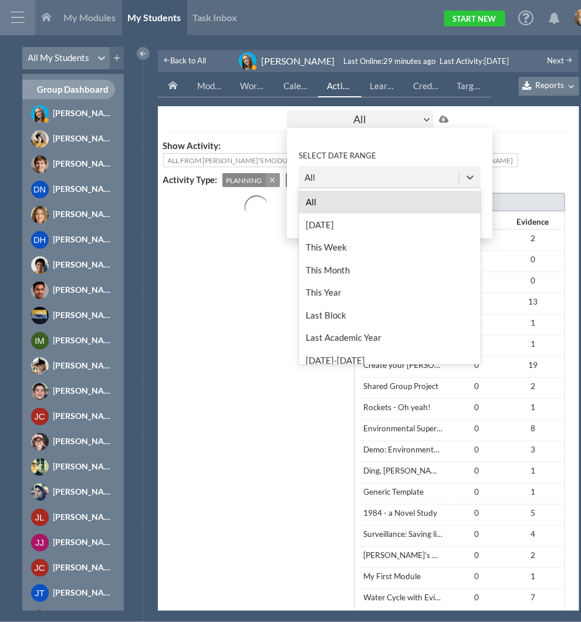
click at [359, 171] on div "All" at bounding box center [379, 177] width 160 height 21
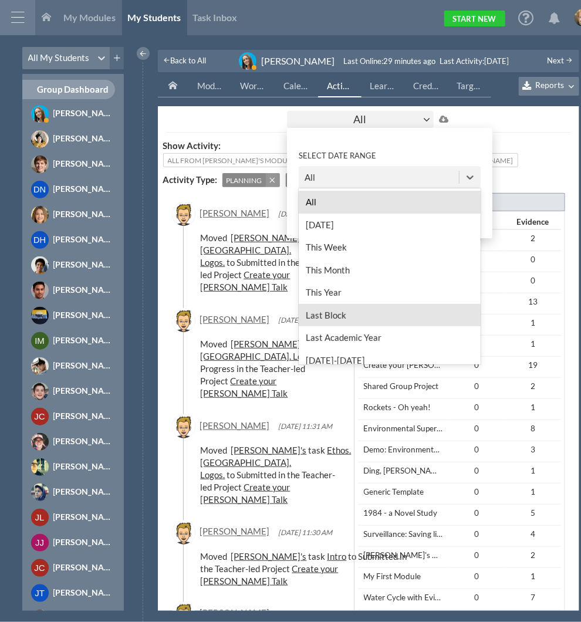
click at [323, 315] on div "Last Block" at bounding box center [390, 314] width 182 height 23
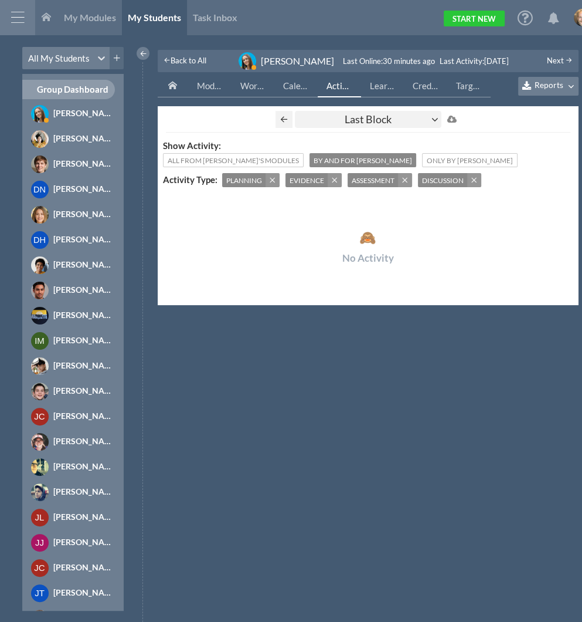
click at [330, 118] on div "Last Block" at bounding box center [368, 119] width 147 height 17
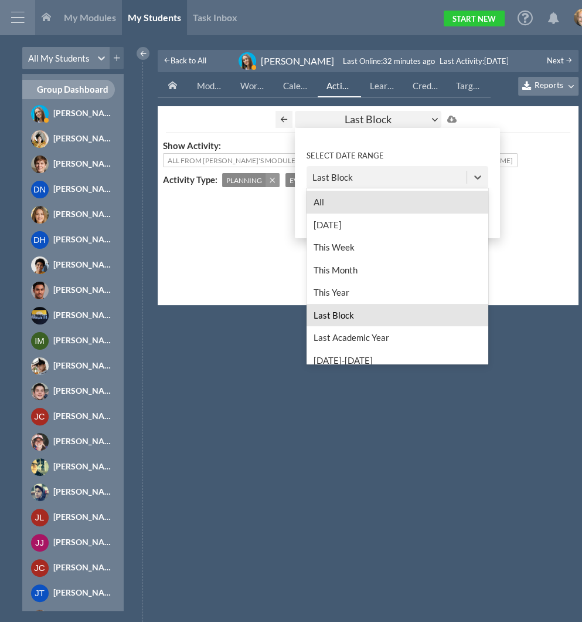
click at [327, 170] on div "Last Block" at bounding box center [333, 176] width 40 height 13
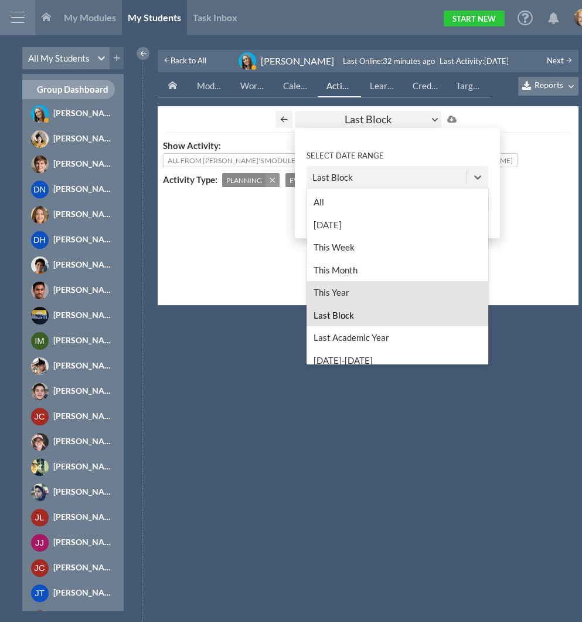
click at [331, 283] on div "This Year" at bounding box center [398, 292] width 182 height 23
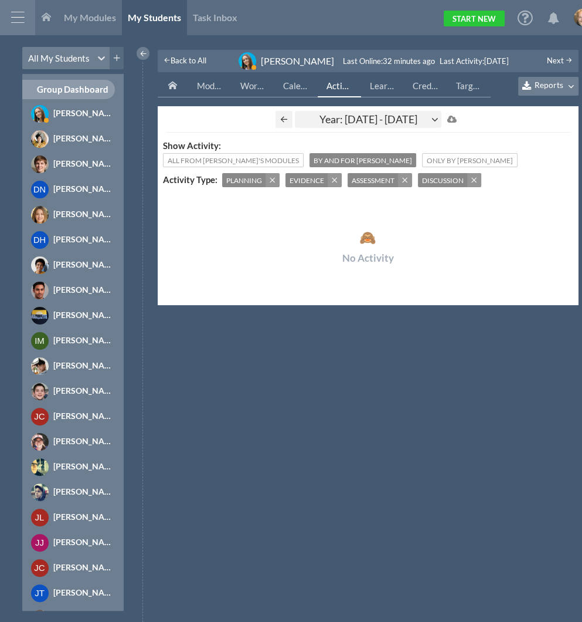
click at [317, 236] on div "🙈 No Activity" at bounding box center [368, 247] width 170 height 33
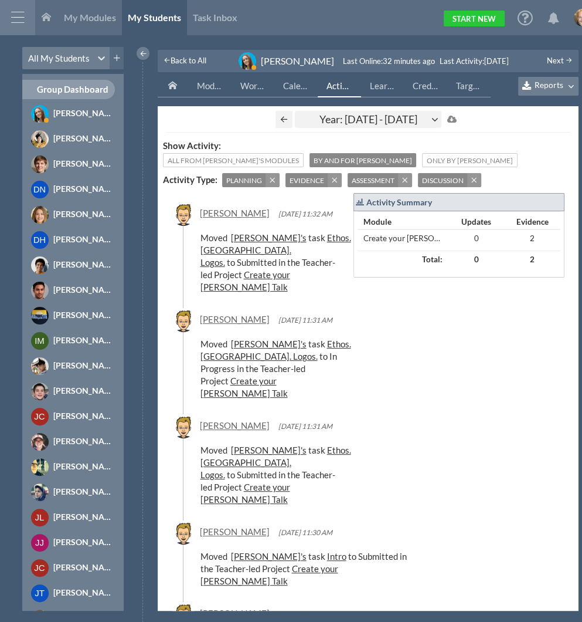
click at [428, 120] on div "Year: [DATE] - [DATE]" at bounding box center [368, 119] width 147 height 17
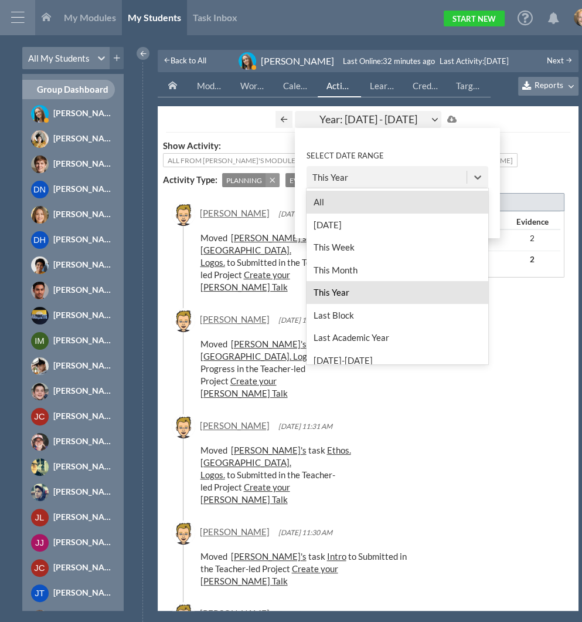
click at [386, 169] on div "This Year" at bounding box center [387, 177] width 160 height 21
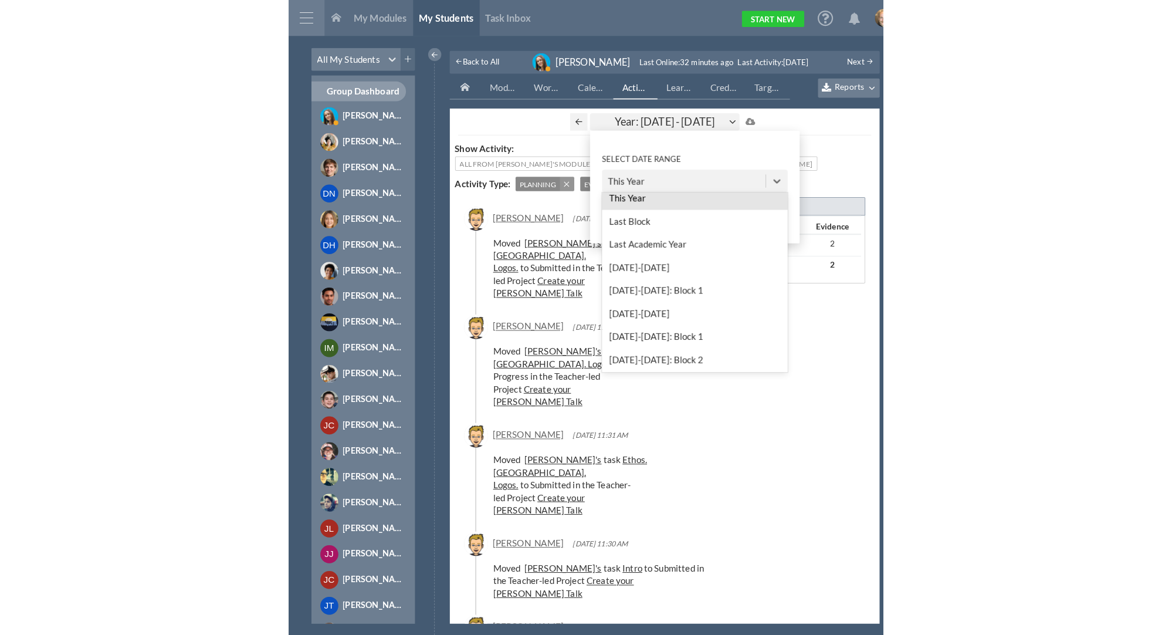
scroll to position [14, 0]
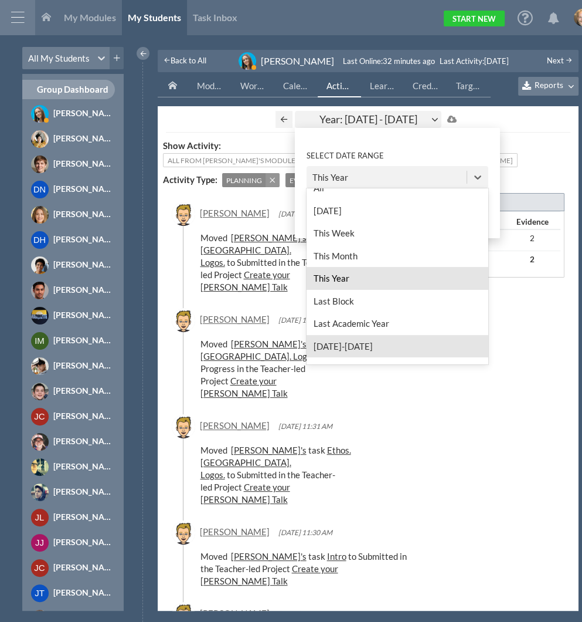
click at [361, 337] on div "[DATE]-[DATE]" at bounding box center [398, 345] width 182 height 23
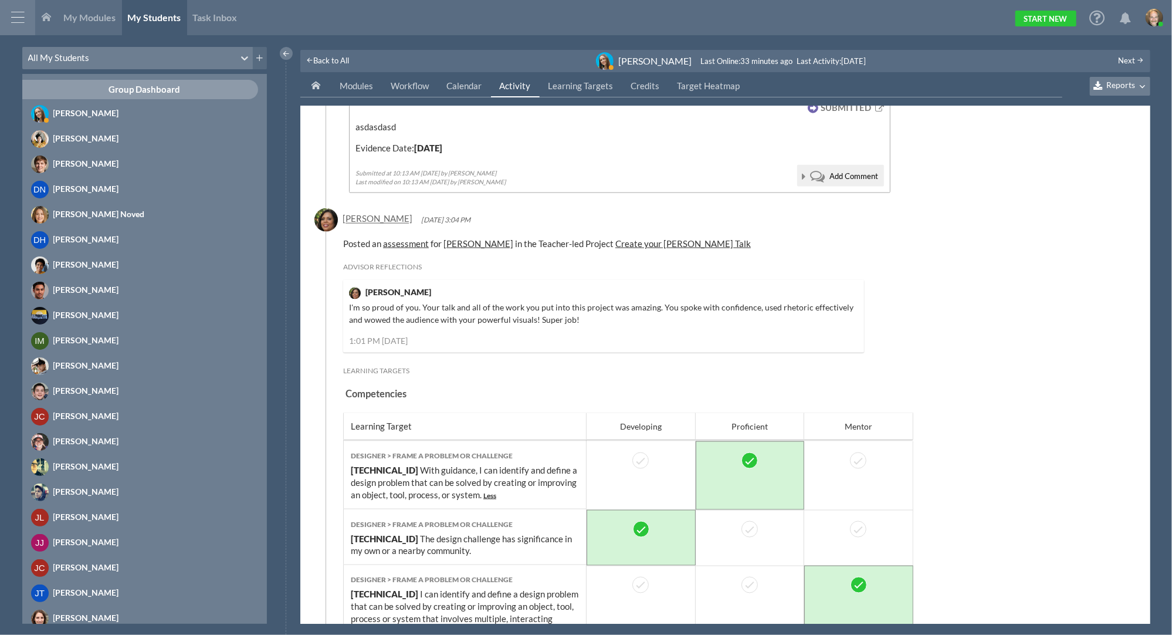
scroll to position [1003, 0]
